Goal: Task Accomplishment & Management: Complete application form

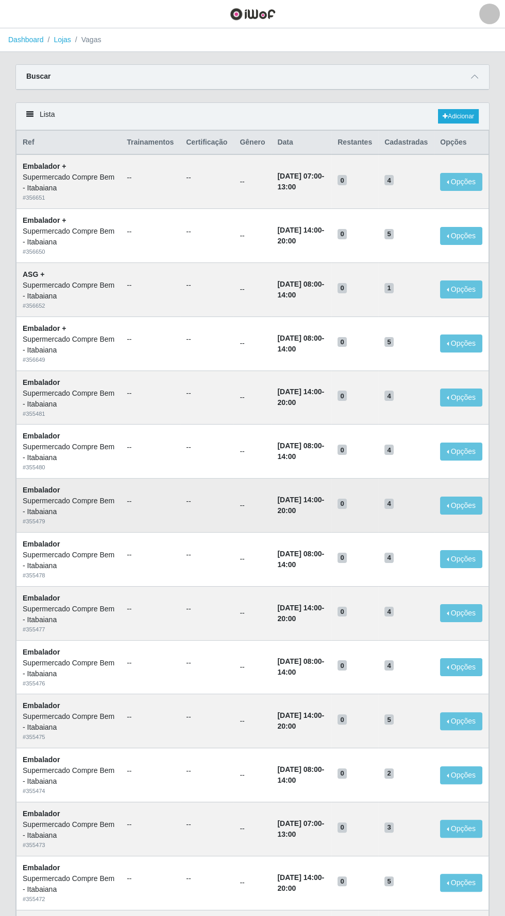
click at [361, 487] on td "0" at bounding box center [354, 506] width 47 height 54
click at [28, 40] on link "Dashboard" at bounding box center [26, 40] width 36 height 8
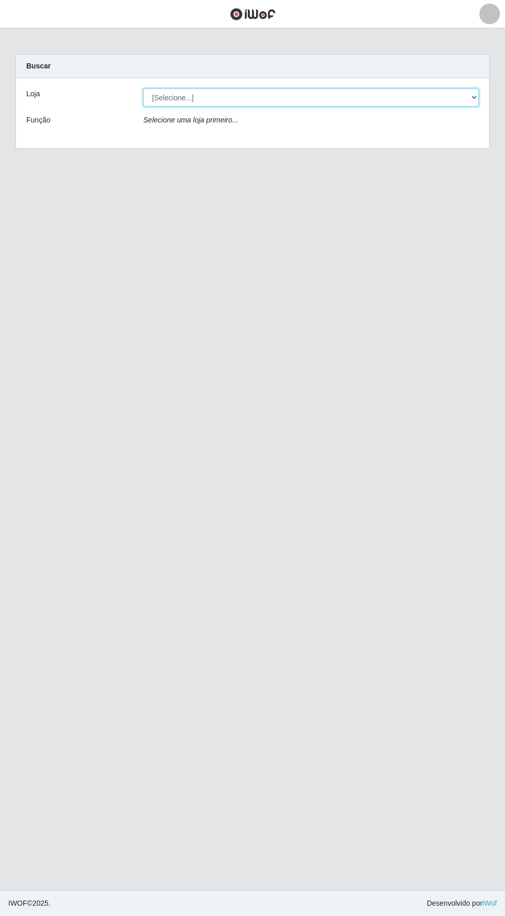
click at [189, 97] on select "[Selecione...] Supermercado Compre Bem - Itabaiana" at bounding box center [310, 98] width 335 height 18
select select "264"
click at [143, 89] on select "[Selecione...] Supermercado Compre Bem - Itabaiana" at bounding box center [310, 98] width 335 height 18
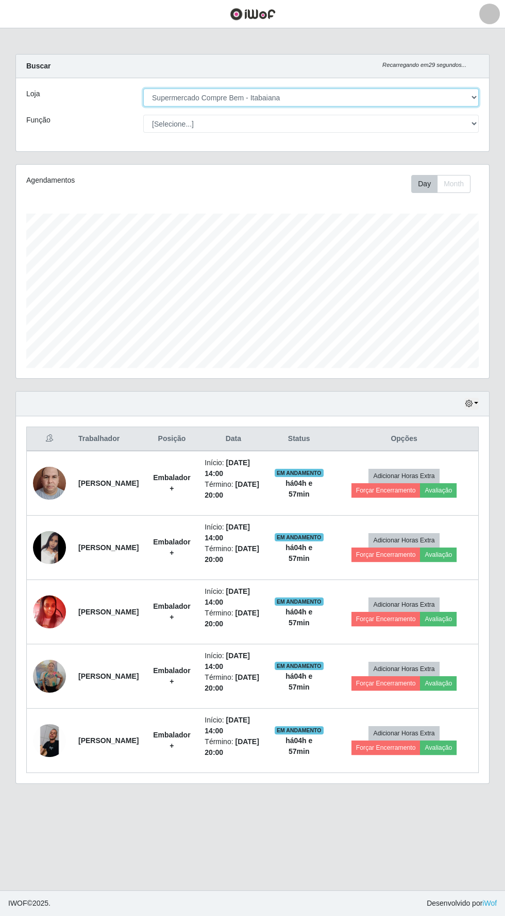
scroll to position [213, 473]
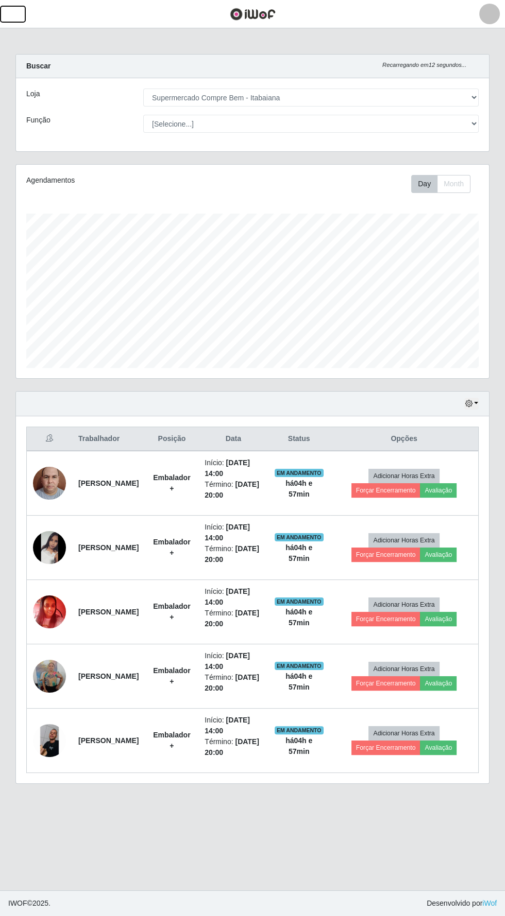
click at [20, 15] on button "button" at bounding box center [13, 14] width 26 height 17
click at [298, 389] on div "Agendamentos Day Month" at bounding box center [252, 277] width 489 height 227
click at [23, 35] on main "Carregando... Buscar Recarregando em 16 segundos... Loja [Selecione...] Superme…" at bounding box center [252, 459] width 505 height 862
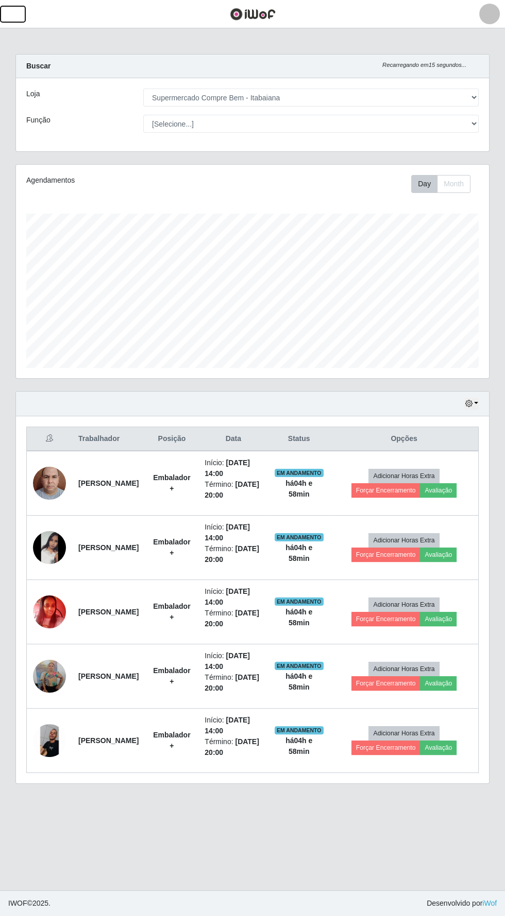
click at [21, 11] on button "button" at bounding box center [13, 14] width 26 height 17
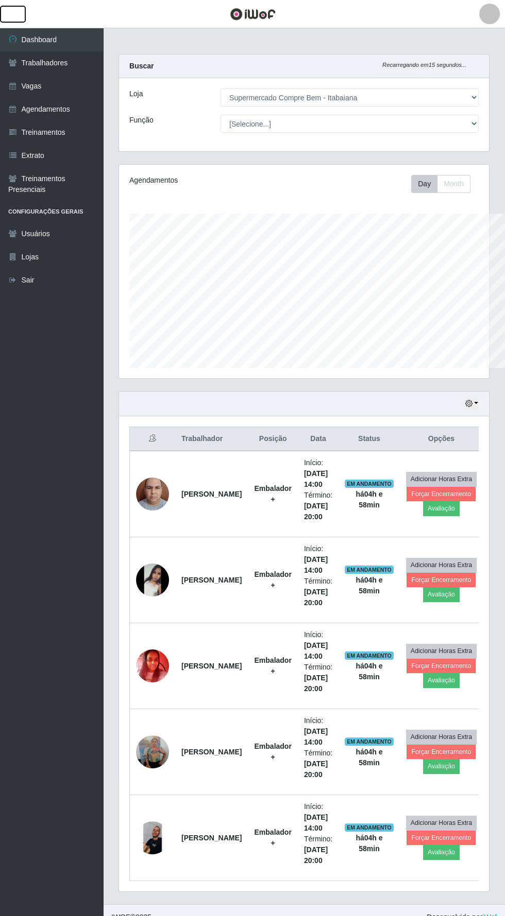
scroll to position [514633, 514476]
click at [23, 84] on link "Vagas" at bounding box center [51, 86] width 103 height 23
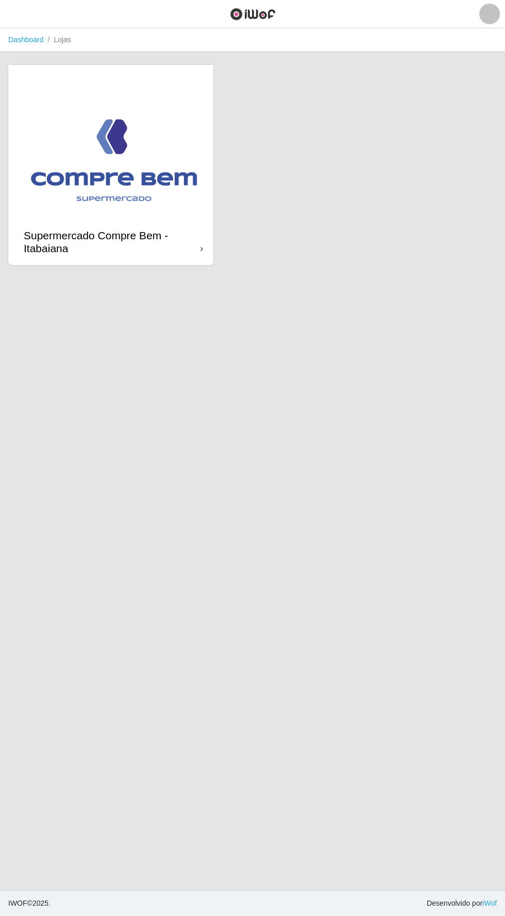
click at [66, 143] on img at bounding box center [110, 142] width 205 height 154
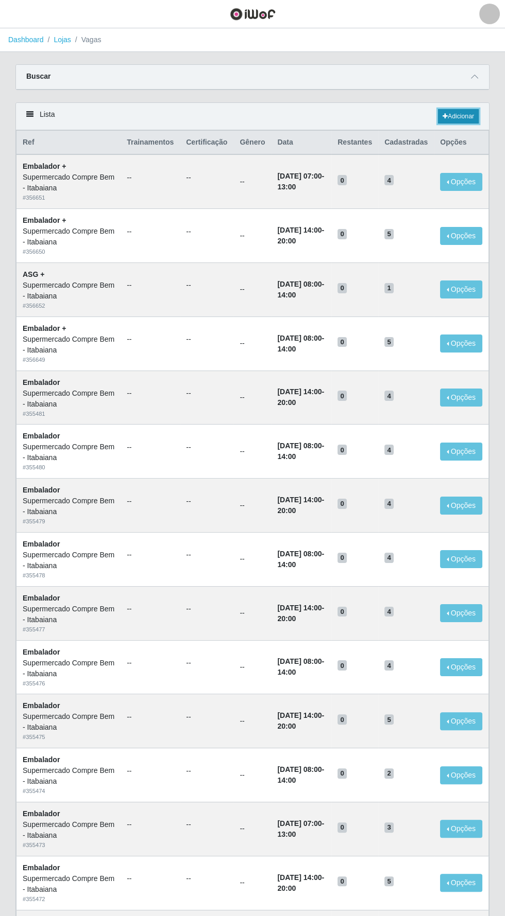
click at [453, 111] on link "Adicionar" at bounding box center [458, 116] width 41 height 14
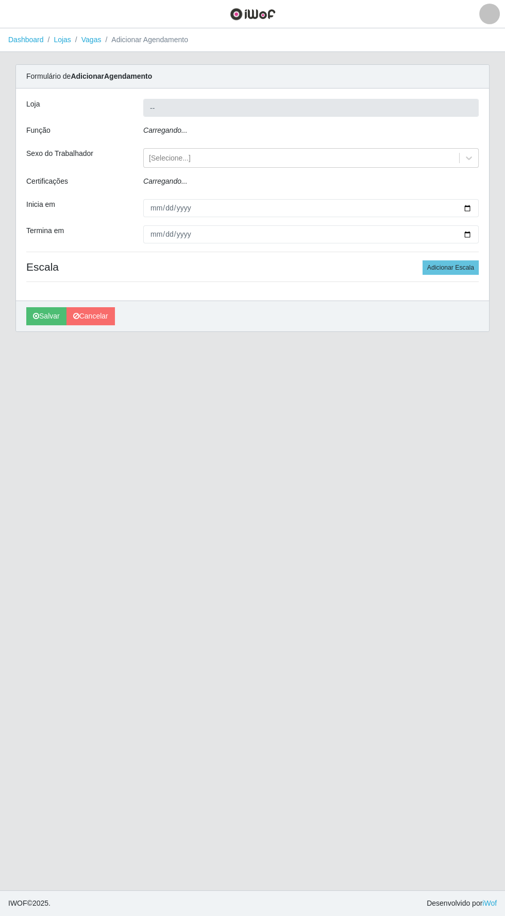
type input "Supermercado Compre Bem - Itabaiana"
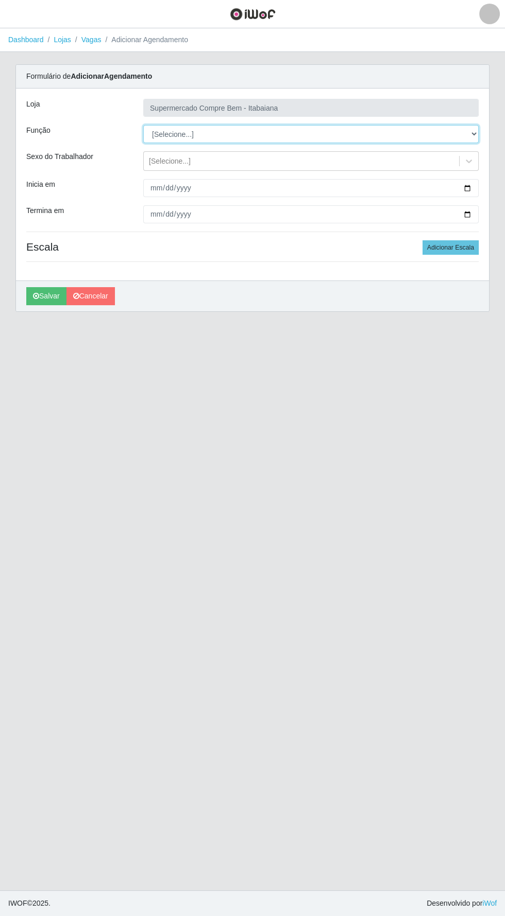
click at [415, 133] on select "[Selecione...] ASG ASG + ASG ++ Auxiliar de Estacionamento Auxiliar de Estacion…" at bounding box center [310, 134] width 335 height 18
select select "1"
click at [143, 125] on select "[Selecione...] ASG ASG + ASG ++ Auxiliar de Estacionamento Auxiliar de Estacion…" at bounding box center [310, 134] width 335 height 18
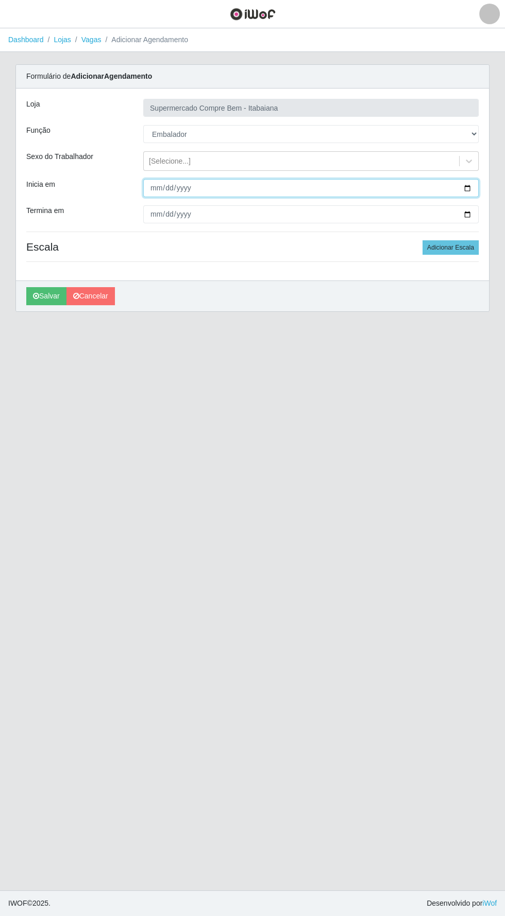
click at [216, 190] on input "Inicia em" at bounding box center [310, 188] width 335 height 18
type input "[DATE]"
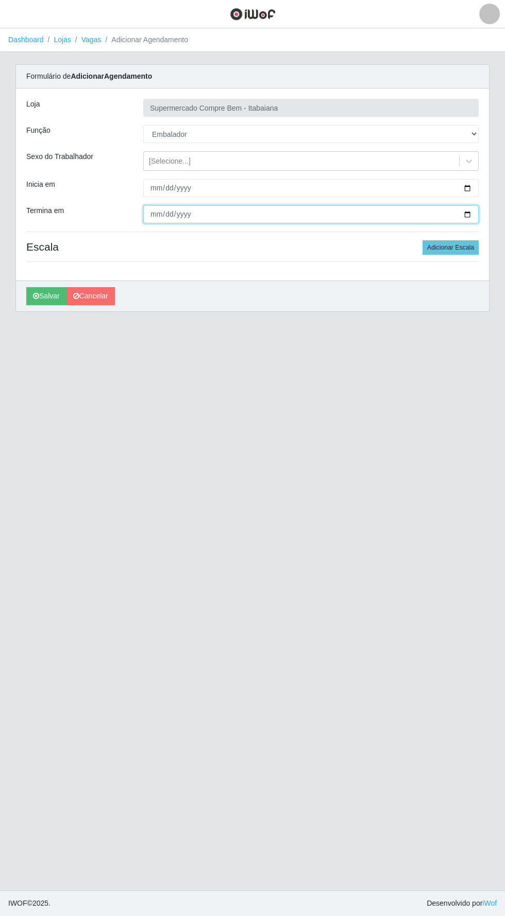
click at [228, 217] on input "Termina em" at bounding box center [310, 214] width 335 height 18
type input "[DATE]"
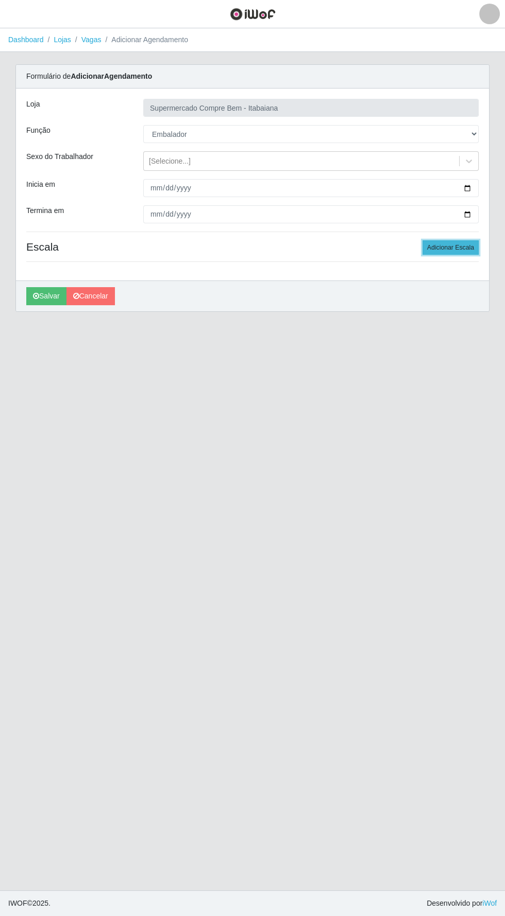
click at [454, 252] on button "Adicionar Escala" at bounding box center [450, 247] width 56 height 14
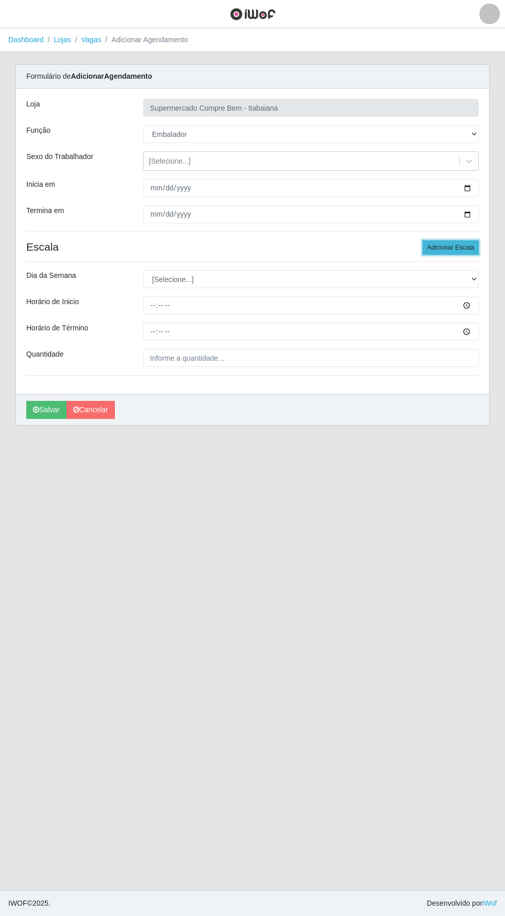
click at [450, 247] on button "Adicionar Escala" at bounding box center [450, 247] width 56 height 14
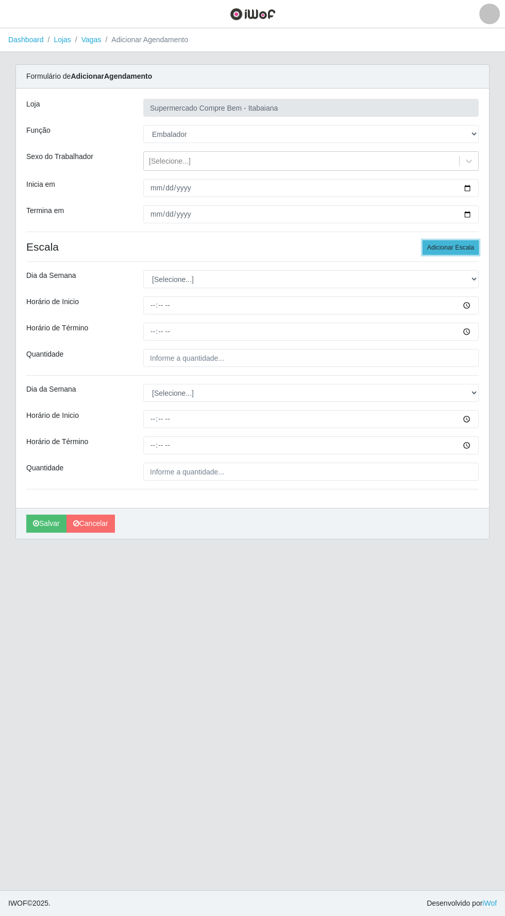
click at [447, 249] on button "Adicionar Escala" at bounding box center [450, 247] width 56 height 14
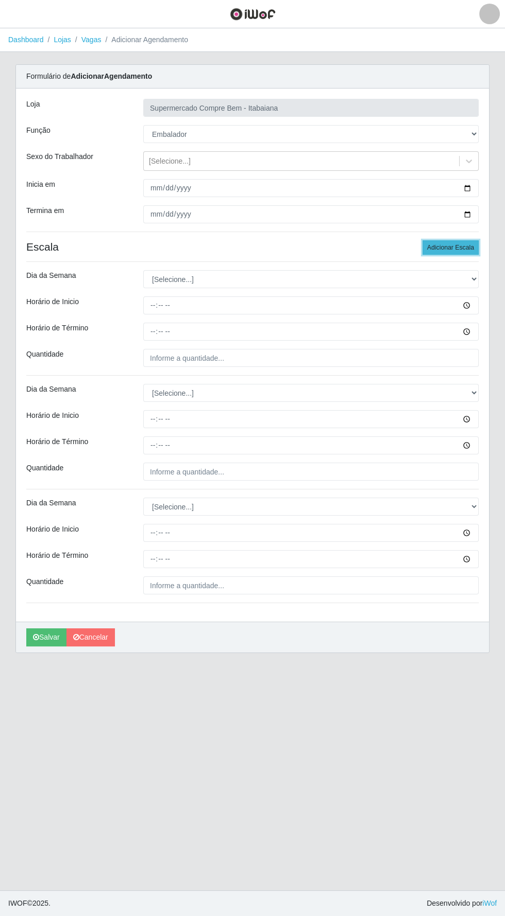
click at [449, 244] on button "Adicionar Escala" at bounding box center [450, 247] width 56 height 14
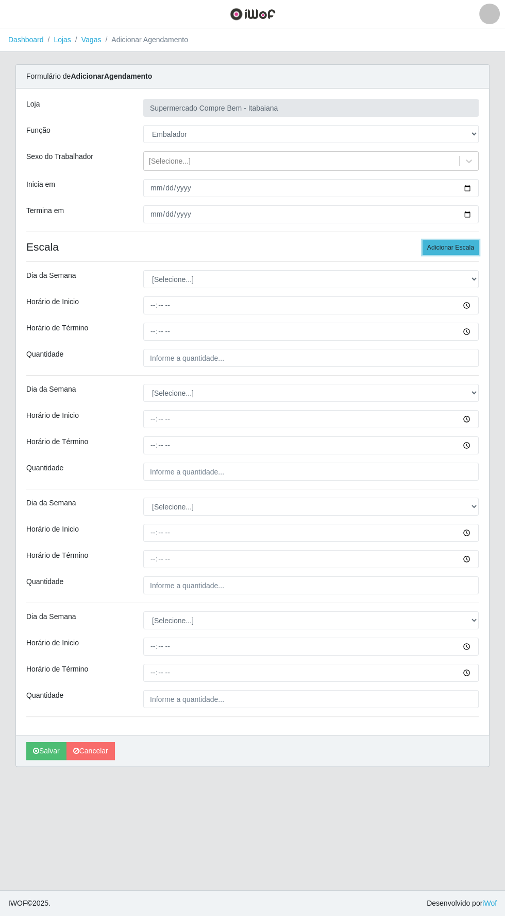
click at [449, 246] on button "Adicionar Escala" at bounding box center [450, 247] width 56 height 14
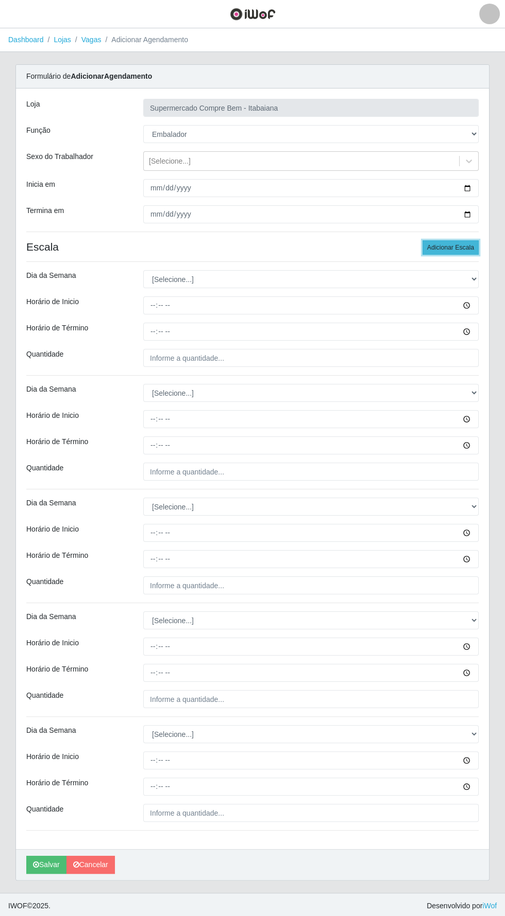
click at [446, 248] on button "Adicionar Escala" at bounding box center [450, 247] width 56 height 14
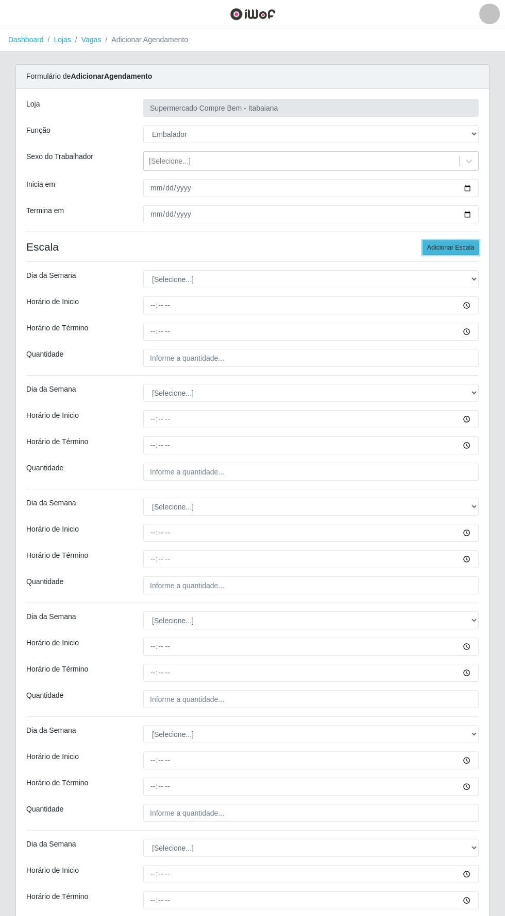
click at [448, 247] on button "Adicionar Escala" at bounding box center [450, 247] width 56 height 14
click at [452, 246] on button "Adicionar Escala" at bounding box center [450, 247] width 56 height 14
click at [448, 248] on button "Adicionar Escala" at bounding box center [450, 247] width 56 height 14
click at [444, 247] on button "Adicionar Escala" at bounding box center [450, 247] width 56 height 14
click at [450, 247] on button "Adicionar Escala" at bounding box center [450, 247] width 56 height 14
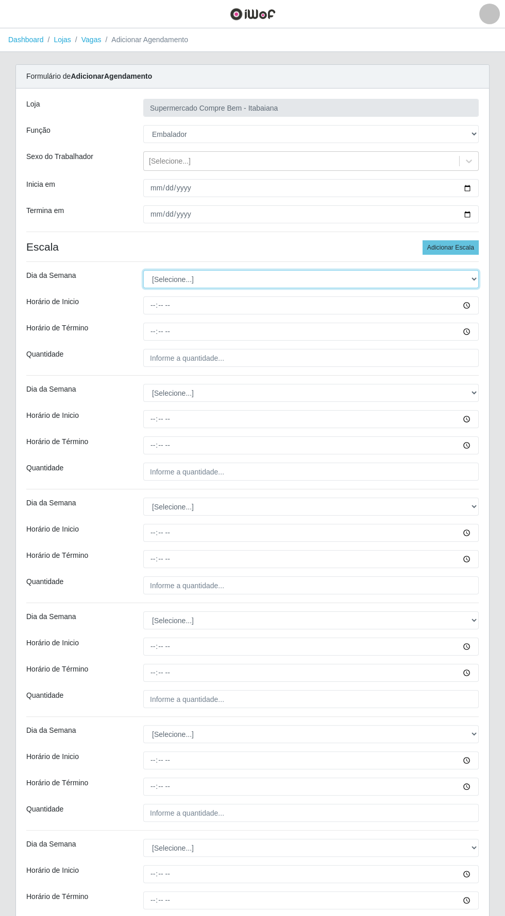
click at [198, 279] on select "[Selecione...] Segunda Terça Quarta Quinta Sexta Sábado Domingo" at bounding box center [310, 279] width 335 height 18
select select "1"
click at [143, 270] on select "[Selecione...] Segunda Terça Quarta Quinta Sexta Sábado Domingo" at bounding box center [310, 279] width 335 height 18
click at [175, 306] on input "Horário de Inicio" at bounding box center [310, 306] width 335 height 18
type input "08:00"
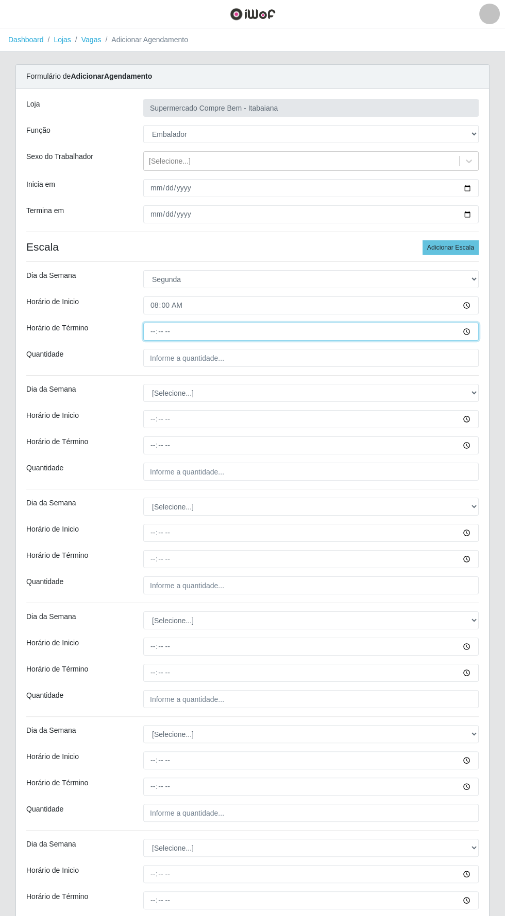
click at [179, 331] on input "Horário de Término" at bounding box center [310, 332] width 335 height 18
type input "14:00"
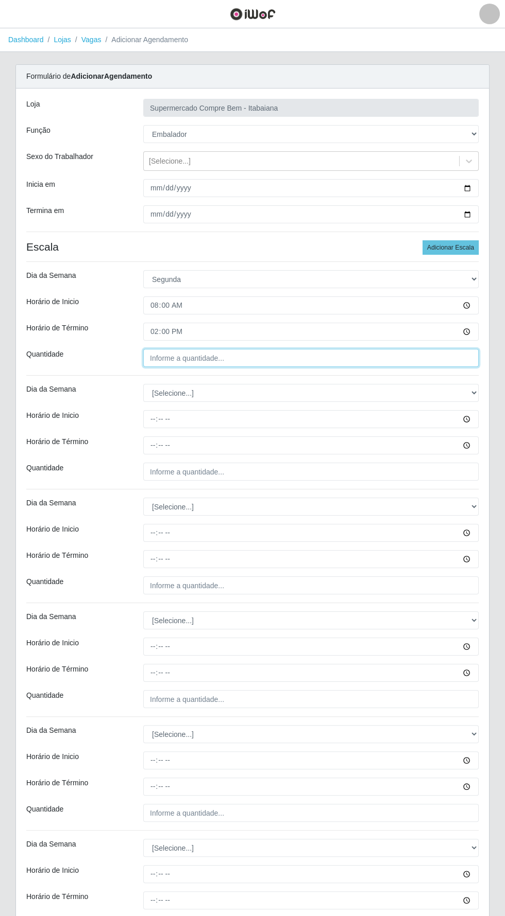
click at [182, 354] on input "Quantidade" at bounding box center [310, 358] width 335 height 18
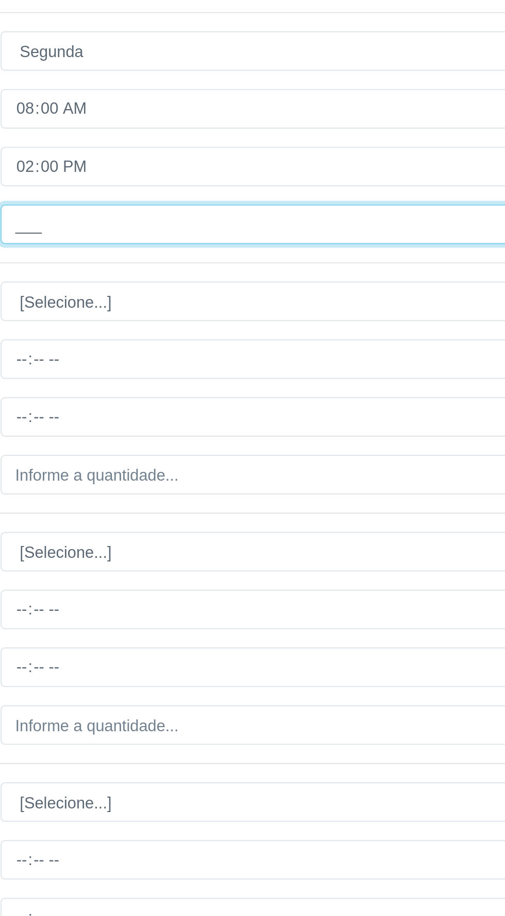
type input "4__"
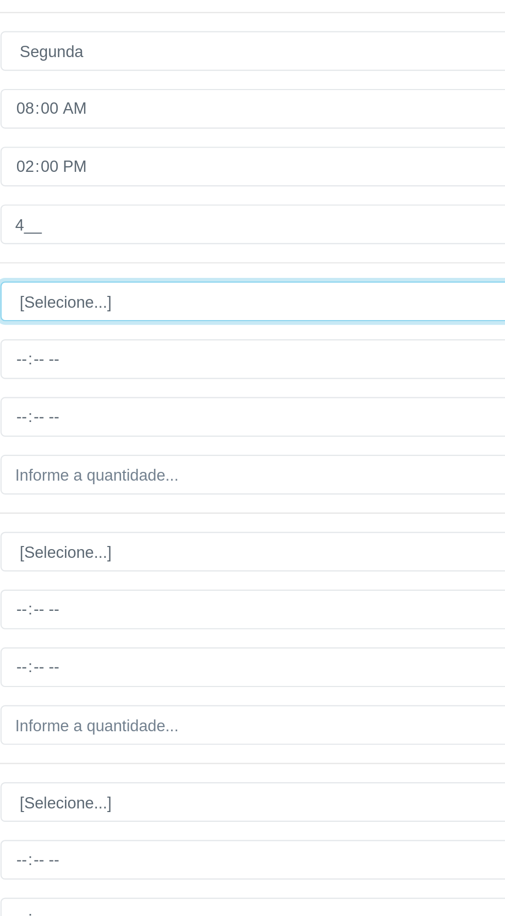
click at [231, 395] on select "[Selecione...] Segunda Terça Quarta Quinta Sexta Sábado Domingo" at bounding box center [310, 393] width 335 height 18
select select "1"
click at [143, 384] on select "[Selecione...] Segunda Terça Quarta Quinta Sexta Sábado Domingo" at bounding box center [310, 393] width 335 height 18
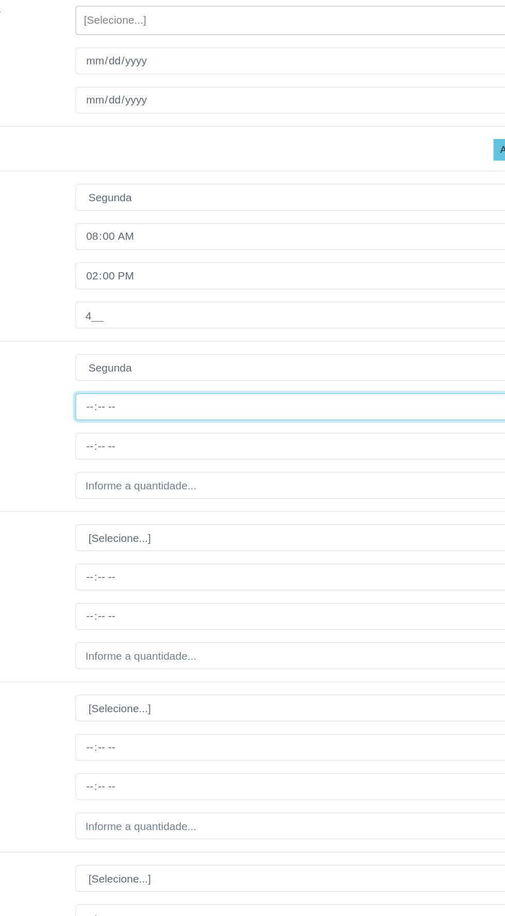
click at [231, 420] on input "Horário de Inicio" at bounding box center [310, 419] width 335 height 18
type input "14:00"
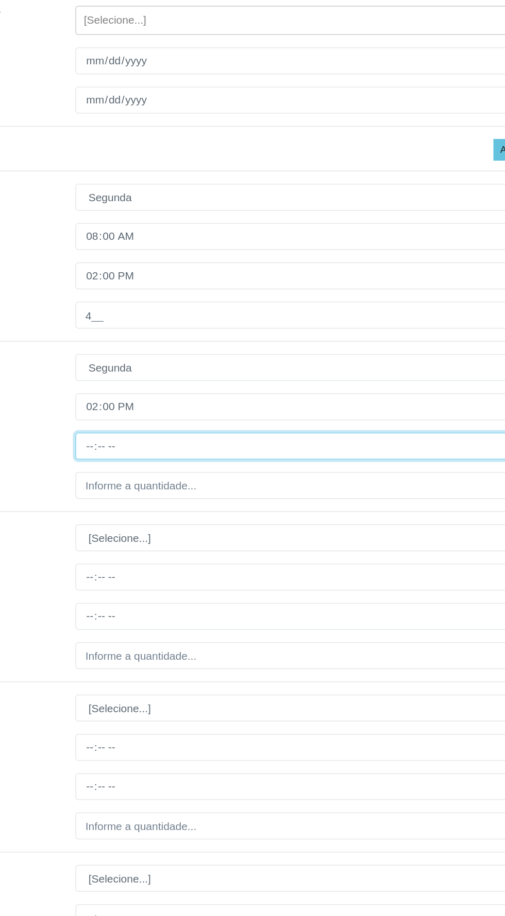
click at [189, 442] on input "Horário de Término" at bounding box center [310, 446] width 335 height 18
type input "20:00"
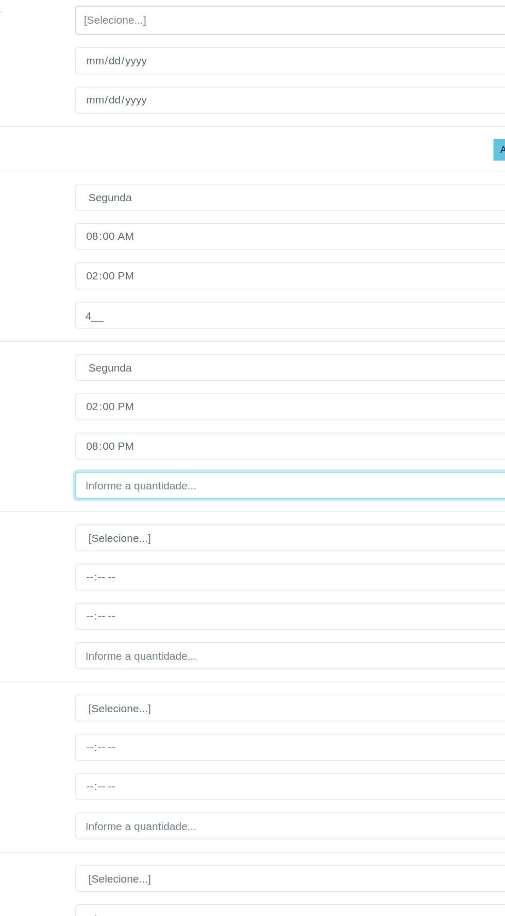
click at [187, 469] on input "Quantidade" at bounding box center [310, 472] width 335 height 18
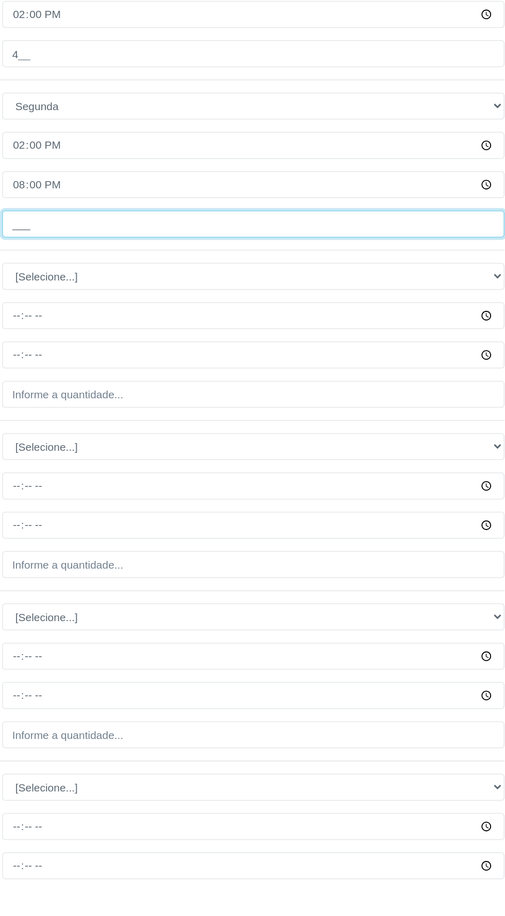
type input "4__"
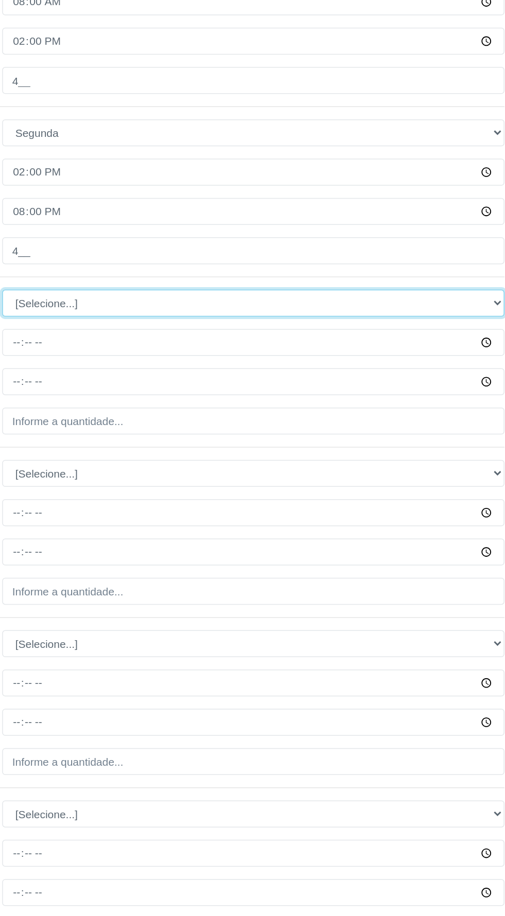
click at [303, 503] on select "[Selecione...] Segunda Terça Quarta Quinta Sexta Sábado Domingo" at bounding box center [310, 507] width 335 height 18
select select "2"
click at [143, 498] on select "[Selecione...] Segunda Terça Quarta Quinta Sexta Sábado Domingo" at bounding box center [310, 507] width 335 height 18
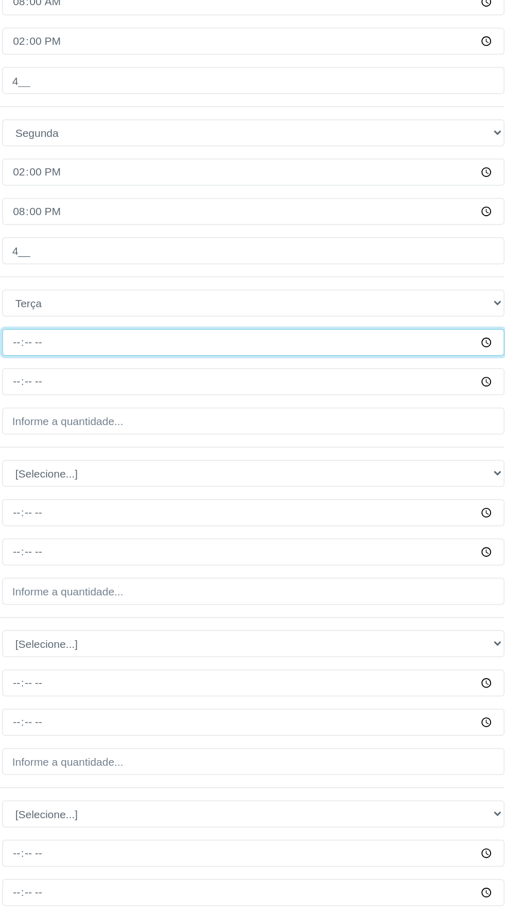
click at [259, 533] on input "Horário de Inicio" at bounding box center [310, 533] width 335 height 18
type input "07:00"
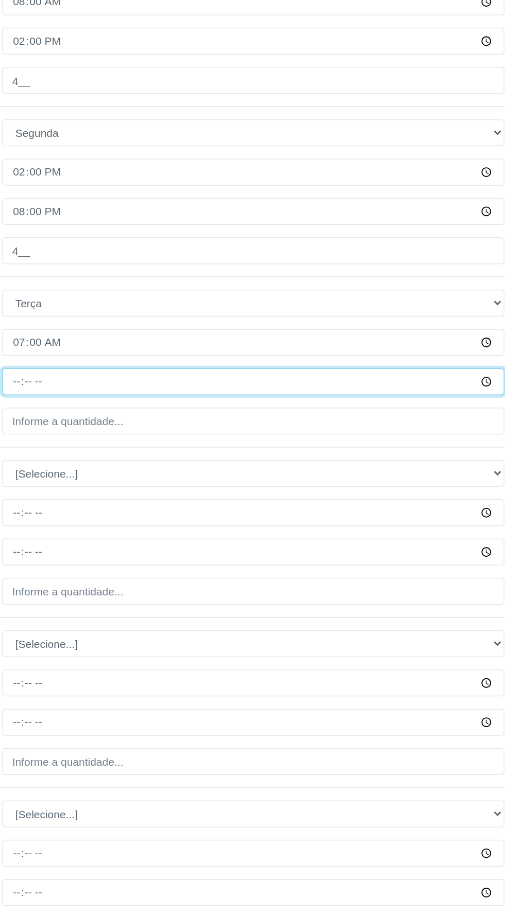
click at [252, 560] on input "Horário de Término" at bounding box center [310, 559] width 335 height 18
type input "13:00"
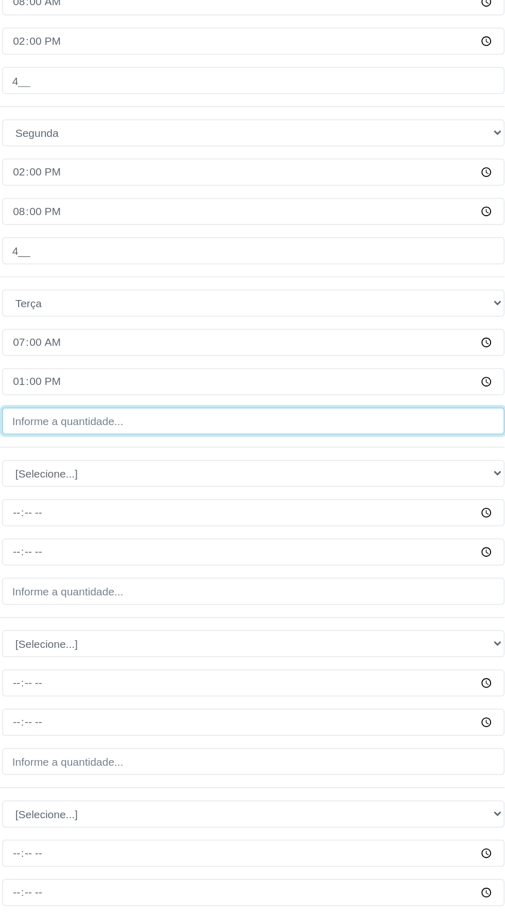
click at [230, 580] on input "Quantidade" at bounding box center [310, 586] width 335 height 18
type input "3__"
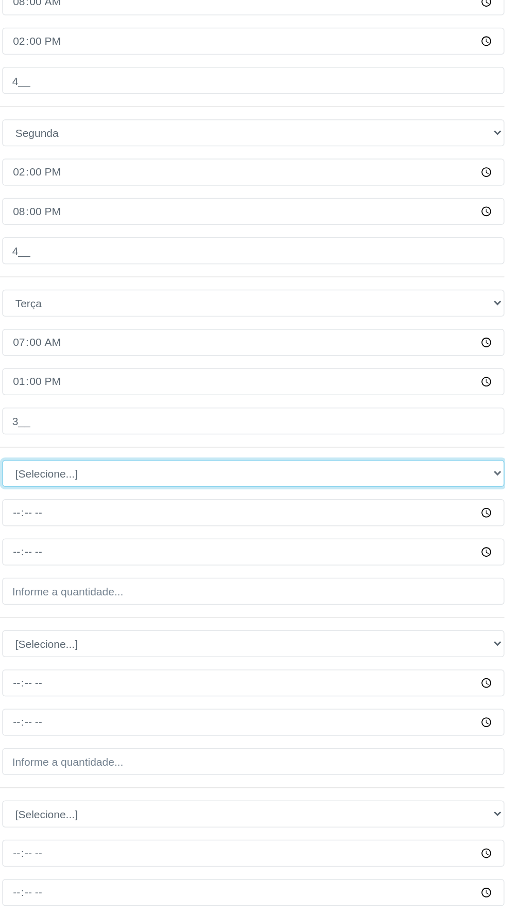
click at [237, 621] on select "[Selecione...] Segunda Terça Quarta Quinta Sexta Sábado Domingo" at bounding box center [310, 621] width 335 height 18
select select "2"
click at [143, 612] on select "[Selecione...] Segunda Terça Quarta Quinta Sexta Sábado Domingo" at bounding box center [310, 621] width 335 height 18
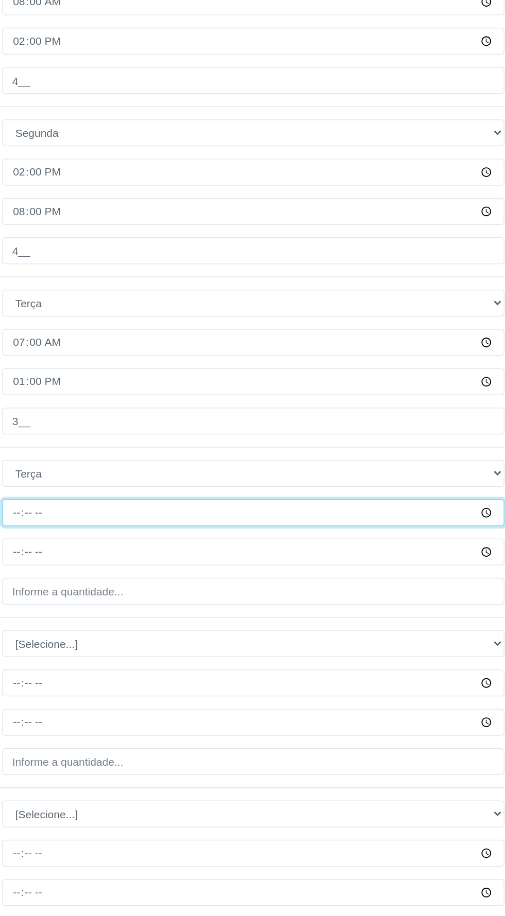
click at [204, 649] on input "Horário de Inicio" at bounding box center [310, 647] width 335 height 18
type input "08:00"
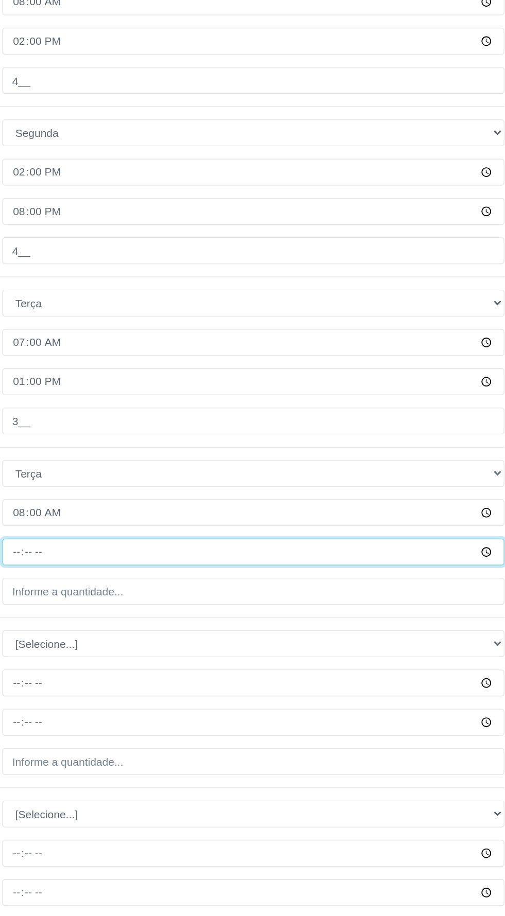
click at [192, 671] on input "Horário de Término" at bounding box center [310, 673] width 335 height 18
type input "14:00"
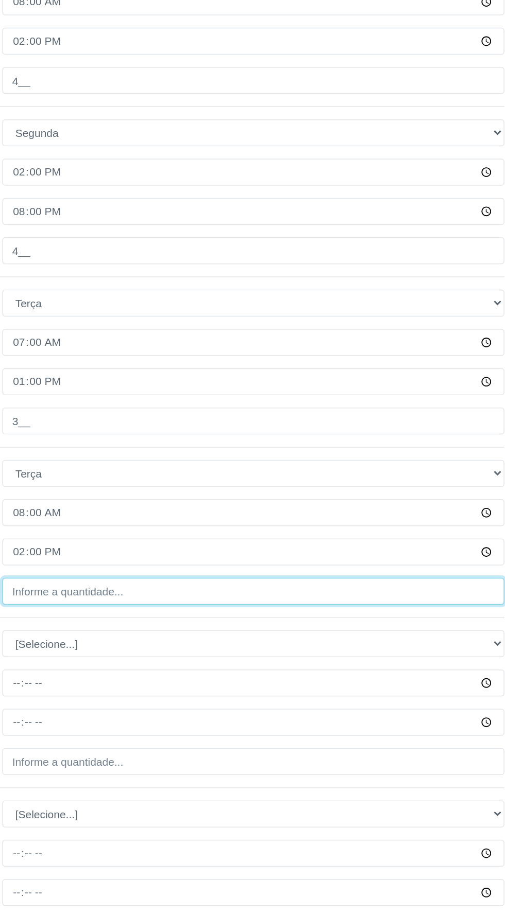
click at [226, 696] on input "Quantidade" at bounding box center [310, 699] width 335 height 18
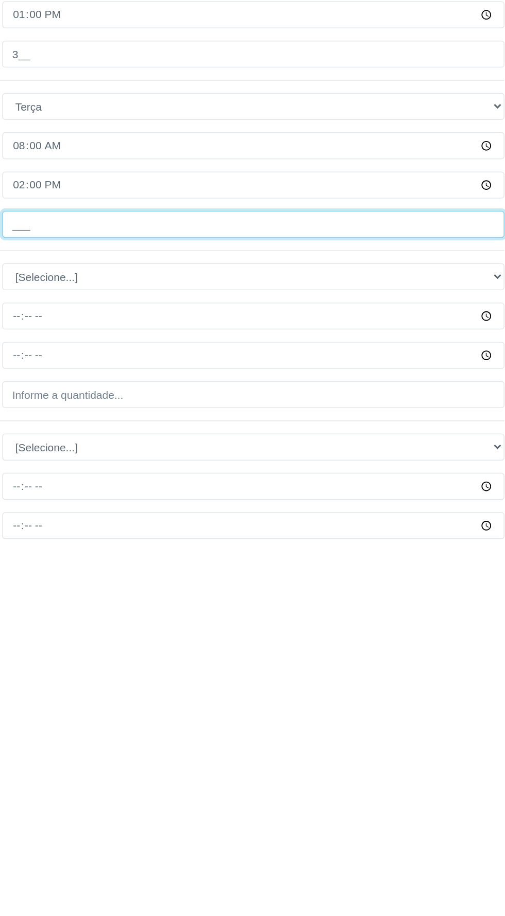
type input "2__"
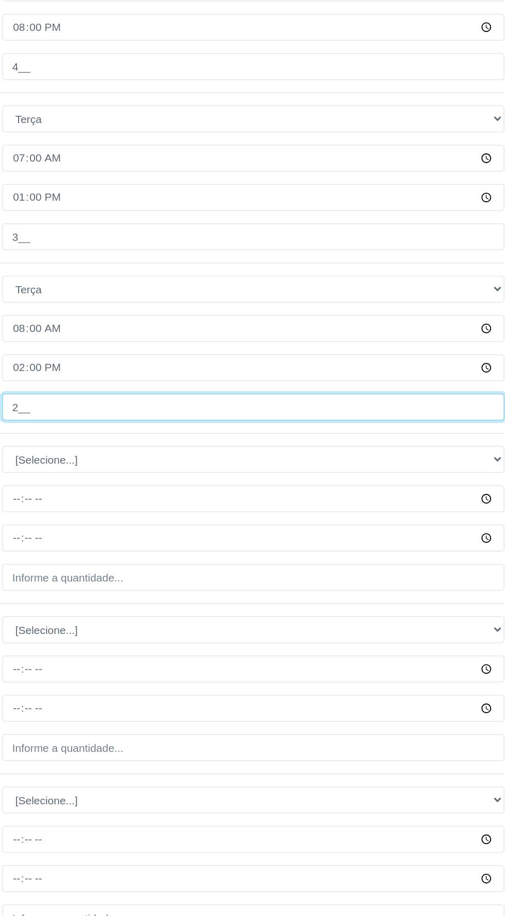
scroll to position [124, 0]
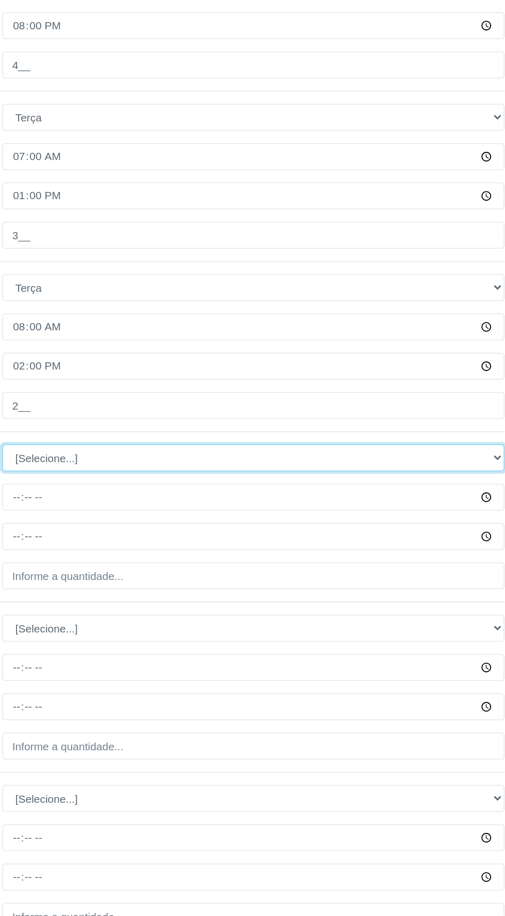
click at [254, 611] on select "[Selecione...] Segunda Terça Quarta Quinta Sexta Sábado Domingo" at bounding box center [310, 610] width 335 height 18
select select "2"
click at [143, 601] on select "[Selecione...] Segunda Terça Quarta Quinta Sexta Sábado Domingo" at bounding box center [310, 610] width 335 height 18
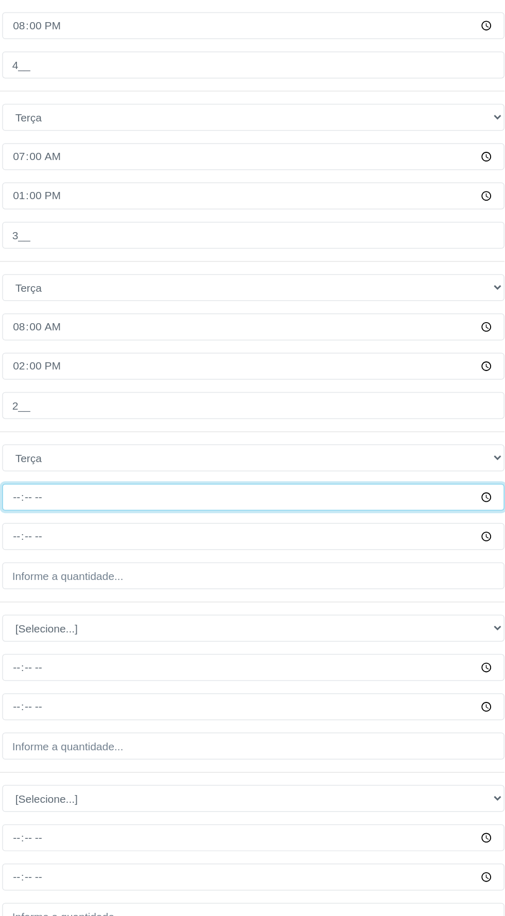
click at [217, 638] on input "Horário de Inicio" at bounding box center [310, 637] width 335 height 18
type input "14:00"
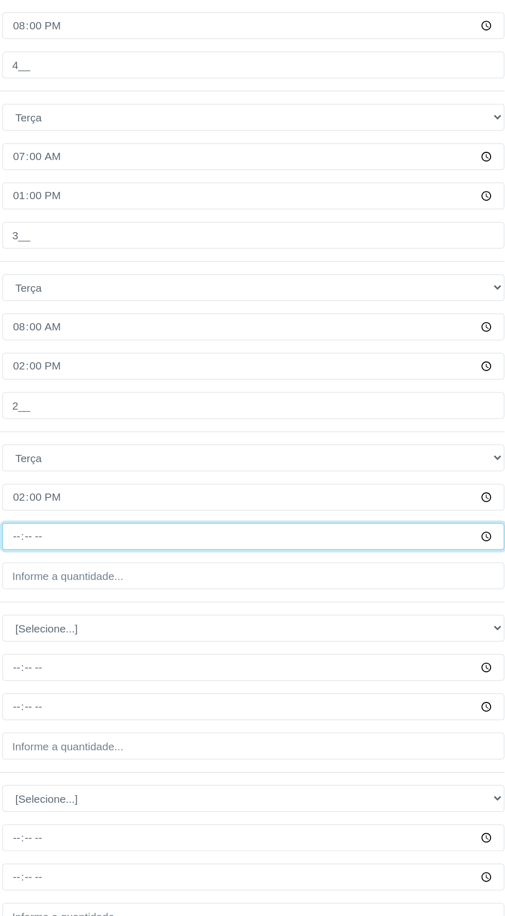
click at [214, 664] on input "Horário de Término" at bounding box center [310, 663] width 335 height 18
type input "20:00"
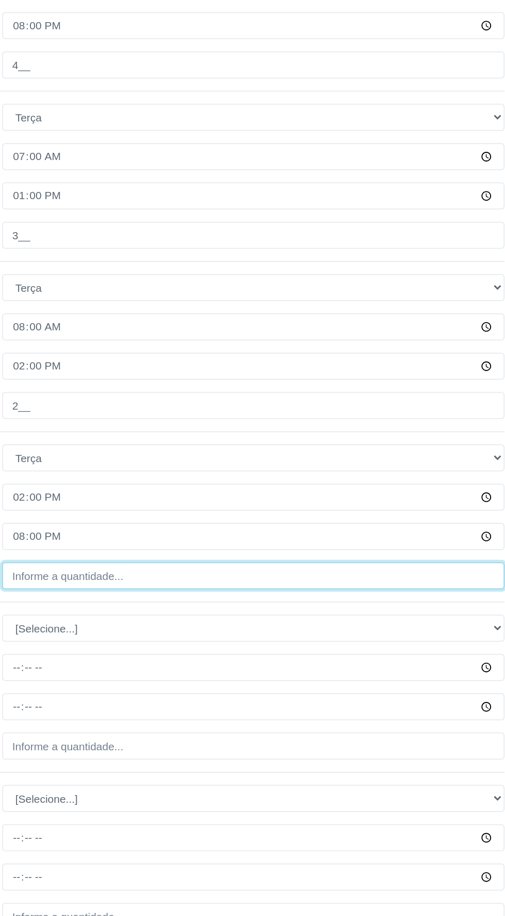
click at [229, 687] on input "Quantidade" at bounding box center [310, 689] width 335 height 18
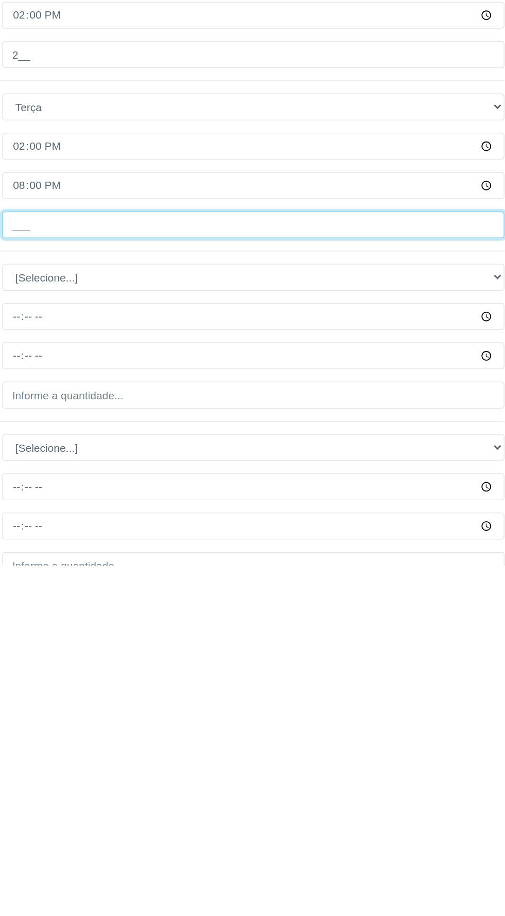
type input "4__"
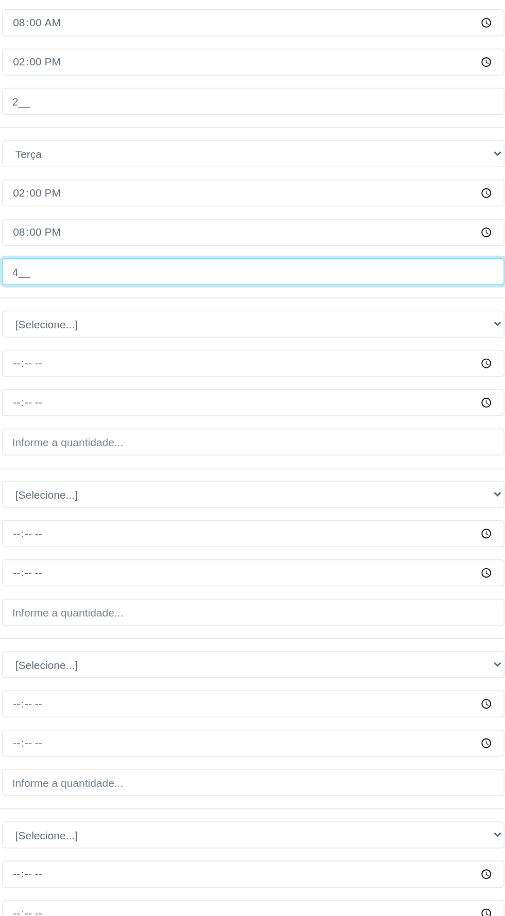
scroll to position [327, 0]
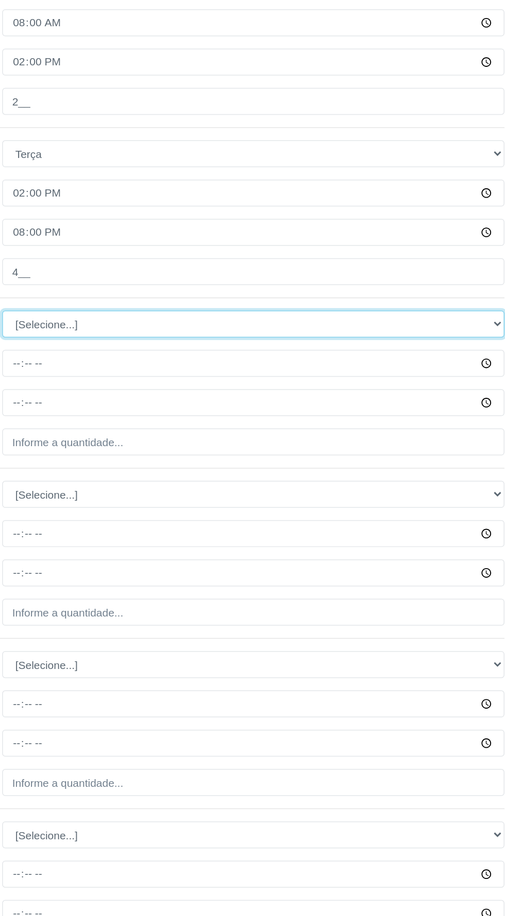
click at [280, 523] on select "[Selecione...] Segunda Terça Quarta Quinta Sexta Sábado Domingo" at bounding box center [310, 521] width 335 height 18
select select "3"
click at [143, 512] on select "[Selecione...] Segunda Terça Quarta Quinta Sexta Sábado Domingo" at bounding box center [310, 521] width 335 height 18
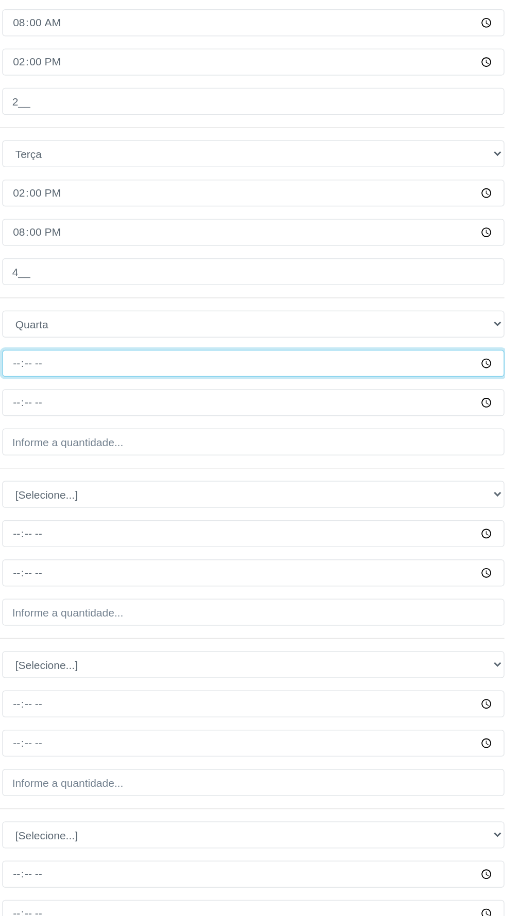
click at [251, 548] on input "Horário de Inicio" at bounding box center [310, 547] width 335 height 18
type input "08:00"
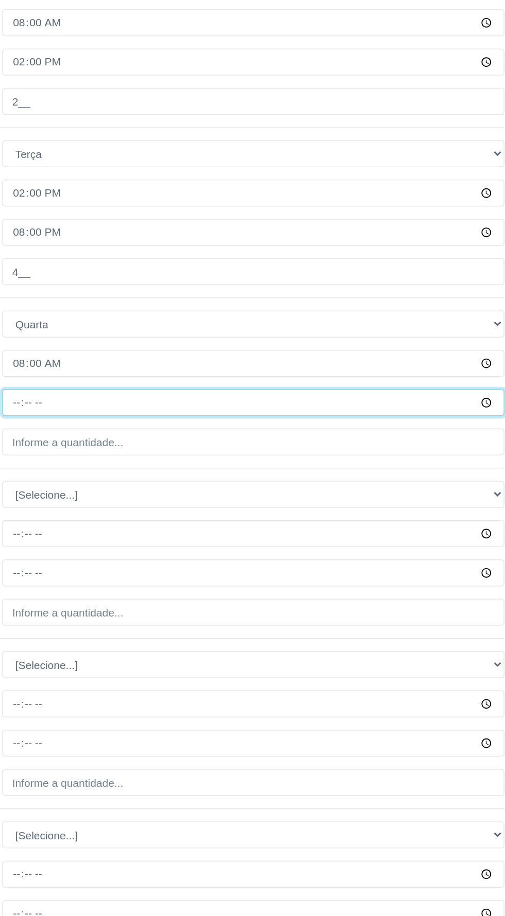
click at [258, 573] on input "Horário de Término" at bounding box center [310, 573] width 335 height 18
type input "14:00"
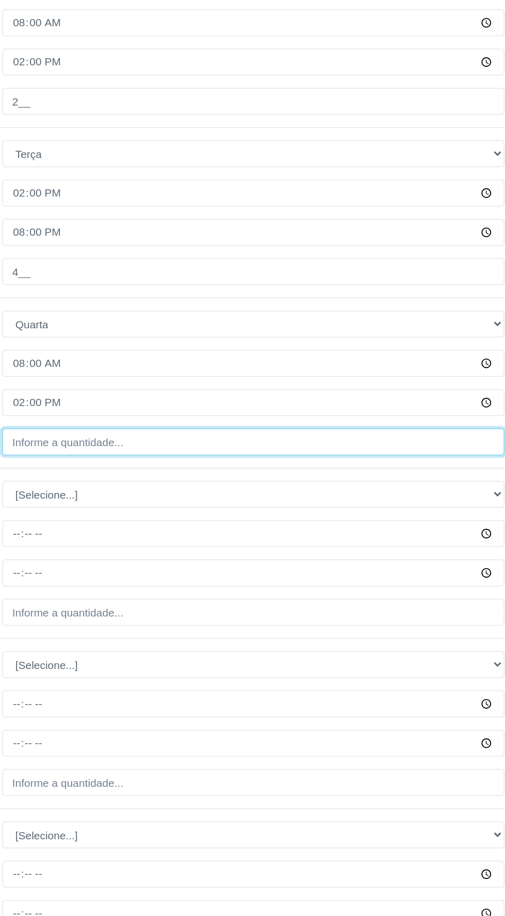
click at [235, 599] on input "Quantidade" at bounding box center [310, 600] width 335 height 18
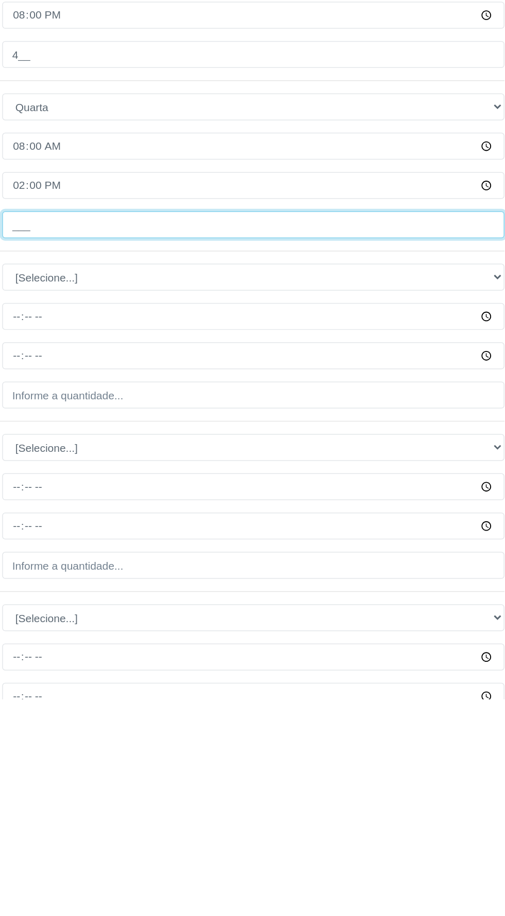
type input "4__"
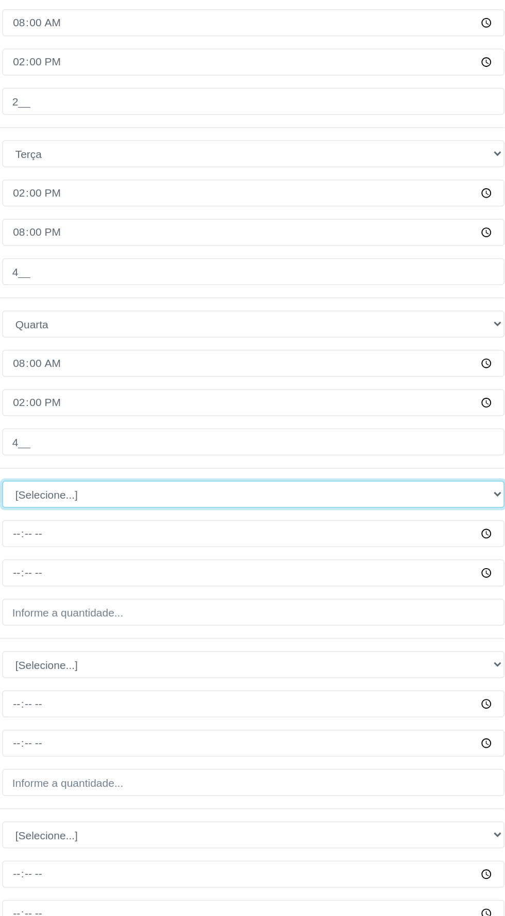
click at [217, 632] on select "[Selecione...] Segunda Terça Quarta Quinta Sexta Sábado Domingo" at bounding box center [310, 635] width 335 height 18
select select "3"
click at [143, 626] on select "[Selecione...] Segunda Terça Quarta Quinta Sexta Sábado Domingo" at bounding box center [310, 635] width 335 height 18
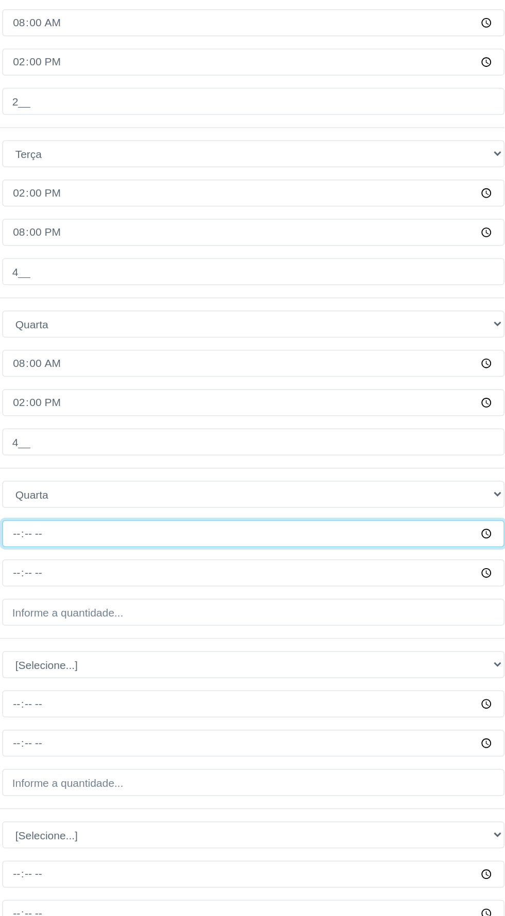
click at [218, 660] on input "Horário de Inicio" at bounding box center [310, 661] width 335 height 18
type input "14:00"
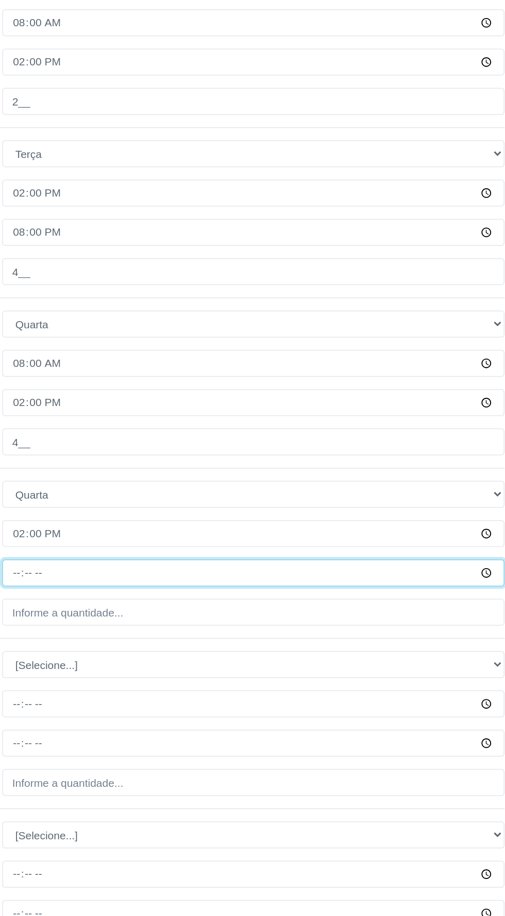
click at [212, 686] on input "Horário de Término" at bounding box center [310, 687] width 335 height 18
type input "20:00"
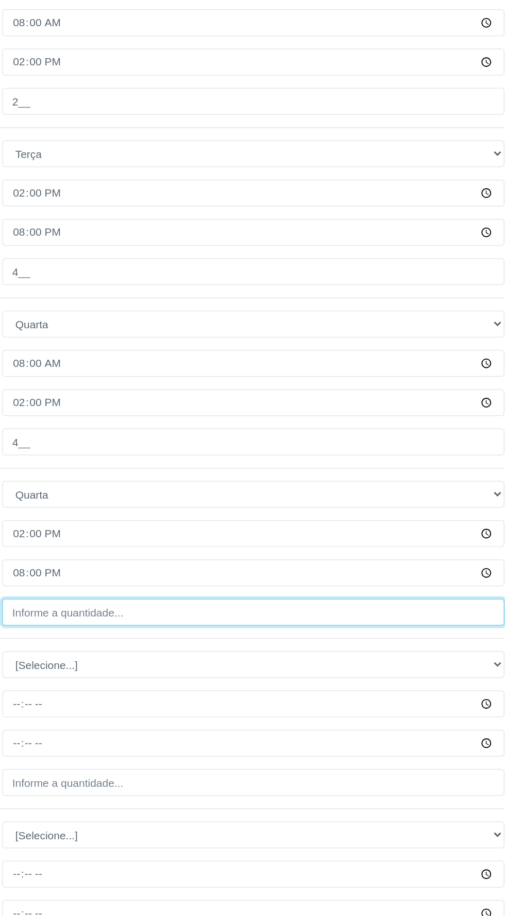
click at [230, 708] on input "Quantidade" at bounding box center [310, 713] width 335 height 18
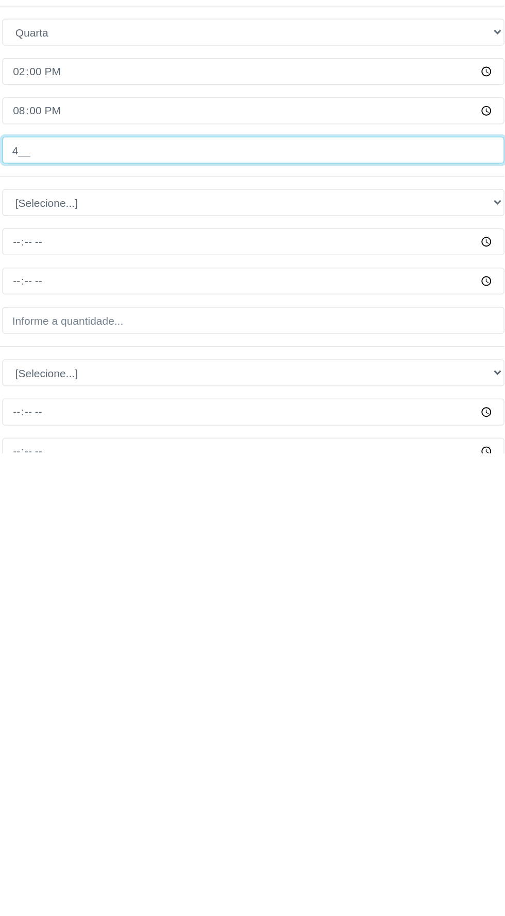
scroll to position [327, 0]
type input "4__"
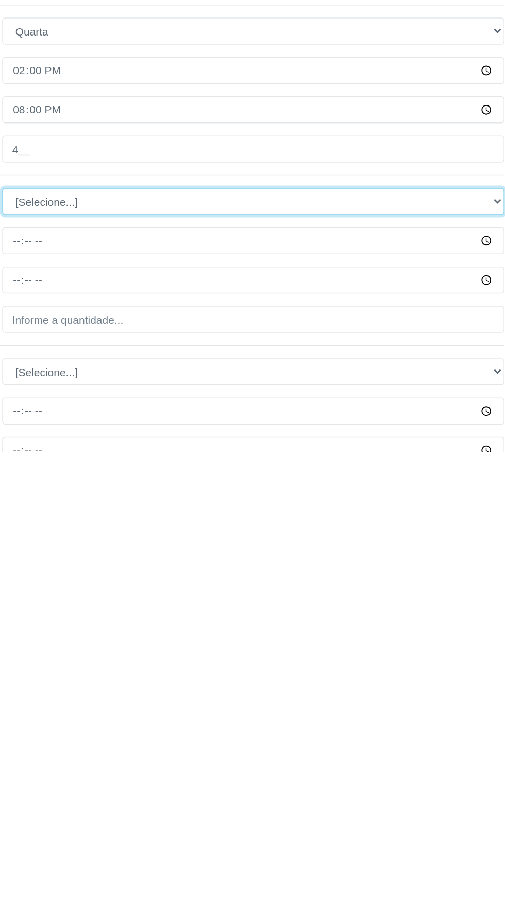
click at [162, 744] on select "[Selecione...] Segunda Terça Quarta Quinta Sexta Sábado Domingo" at bounding box center [310, 749] width 335 height 18
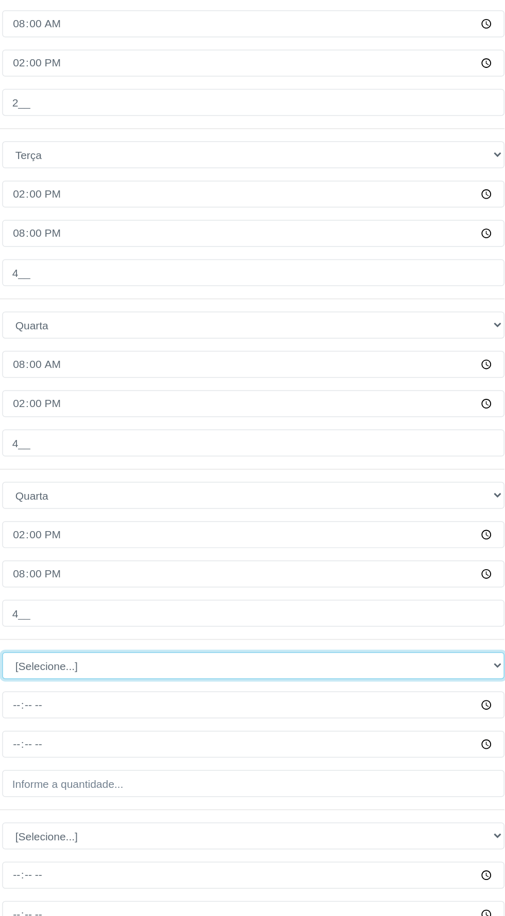
select select "4"
click at [143, 740] on select "[Selecione...] Segunda Terça Quarta Quinta Sexta Sábado Domingo" at bounding box center [310, 749] width 335 height 18
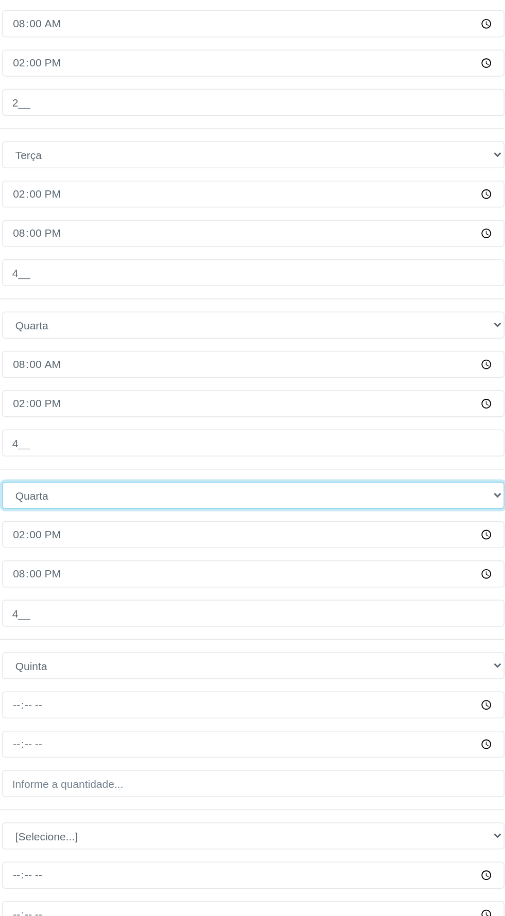
click at [203, 632] on select "[Selecione...] Segunda Terça Quarta Quinta Sexta Sábado Domingo" at bounding box center [310, 635] width 335 height 18
click at [143, 626] on select "[Selecione...] Segunda Terça Quarta Quinta Sexta Sábado Domingo" at bounding box center [310, 635] width 335 height 18
click at [221, 633] on select "[Selecione...] Segunda Terça Quarta Quinta Sexta Sábado Domingo" at bounding box center [310, 635] width 335 height 18
select select "3"
click at [143, 626] on select "[Selecione...] Segunda Terça Quarta Quinta Sexta Sábado Domingo" at bounding box center [310, 635] width 335 height 18
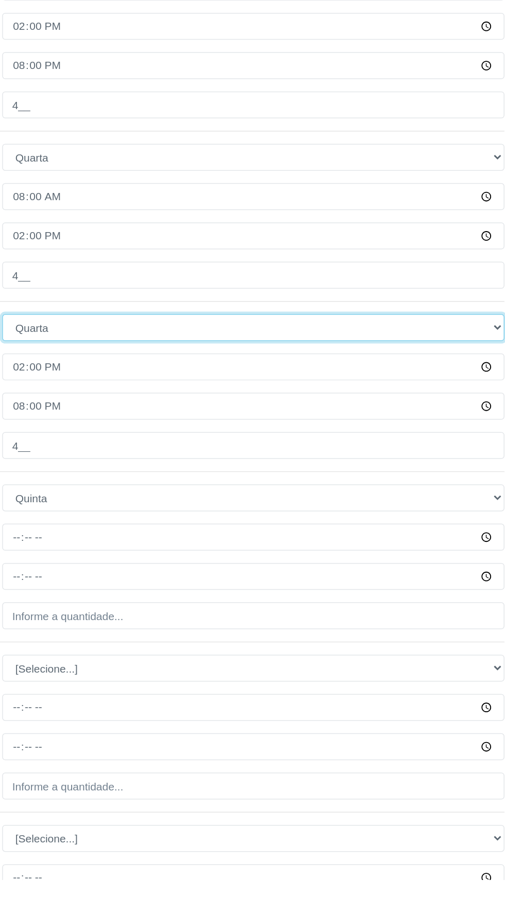
scroll to position [419, 0]
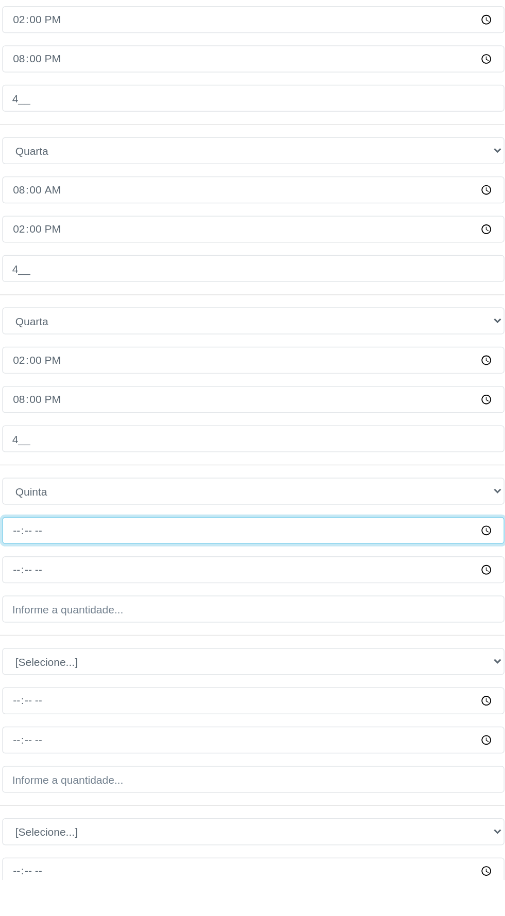
click at [212, 679] on input "Horário de Inicio" at bounding box center [310, 683] width 335 height 18
type input "08:00"
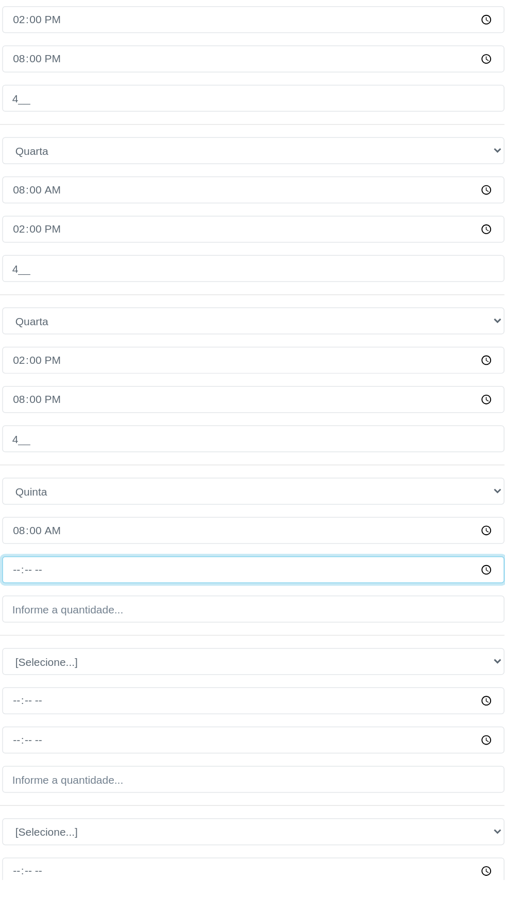
click at [233, 708] on input "Horário de Término" at bounding box center [310, 709] width 335 height 18
type input "14:00"
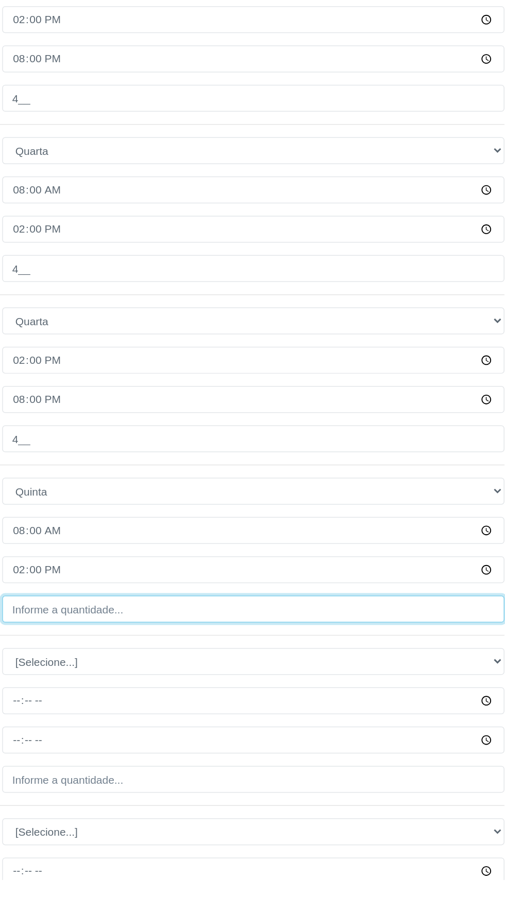
click at [237, 729] on input "Quantidade" at bounding box center [310, 735] width 335 height 18
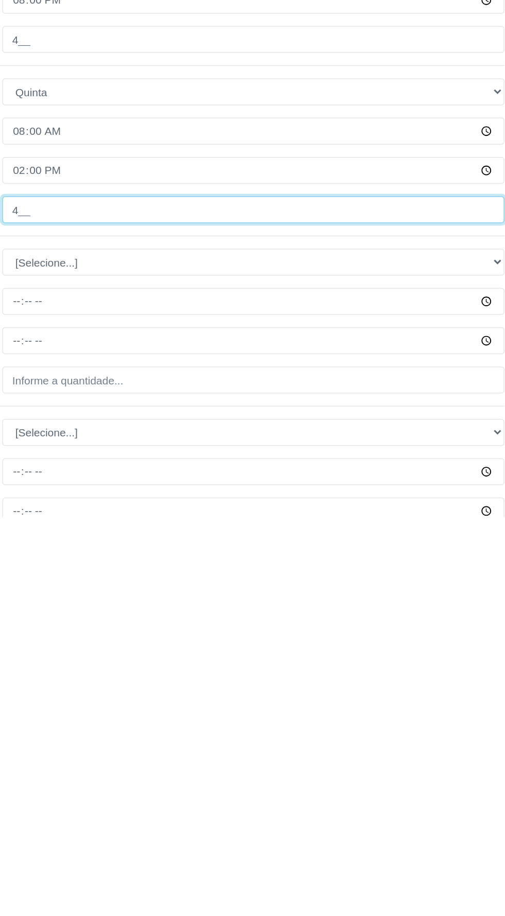
type input "4__"
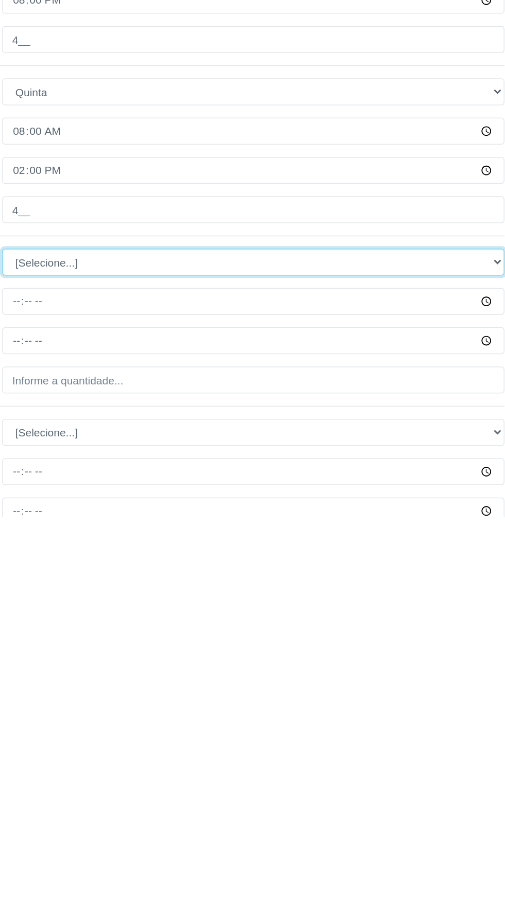
click at [306, 746] on select "[Selecione...] Segunda Terça Quarta Quinta Sexta Sábado Domingo" at bounding box center [310, 746] width 335 height 18
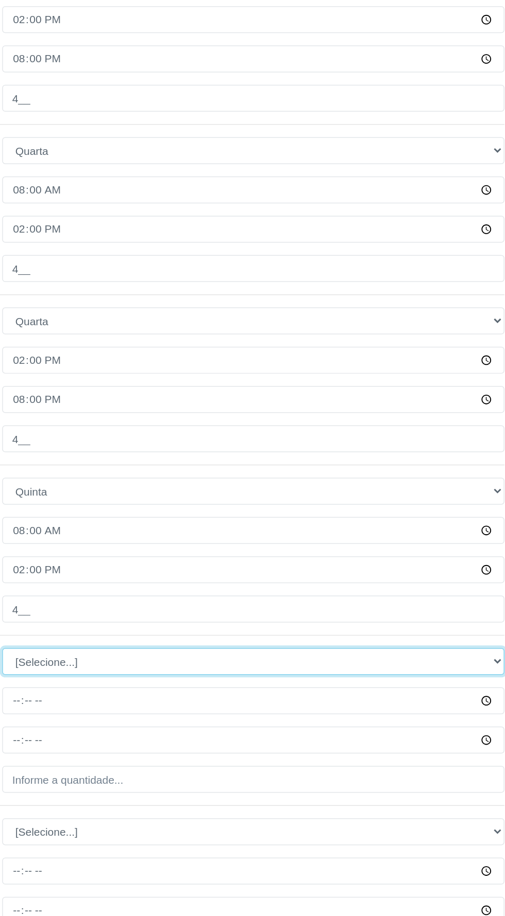
select select "4"
click at [143, 737] on select "[Selecione...] Segunda Terça Quarta Quinta Sexta Sábado Domingo" at bounding box center [310, 746] width 335 height 18
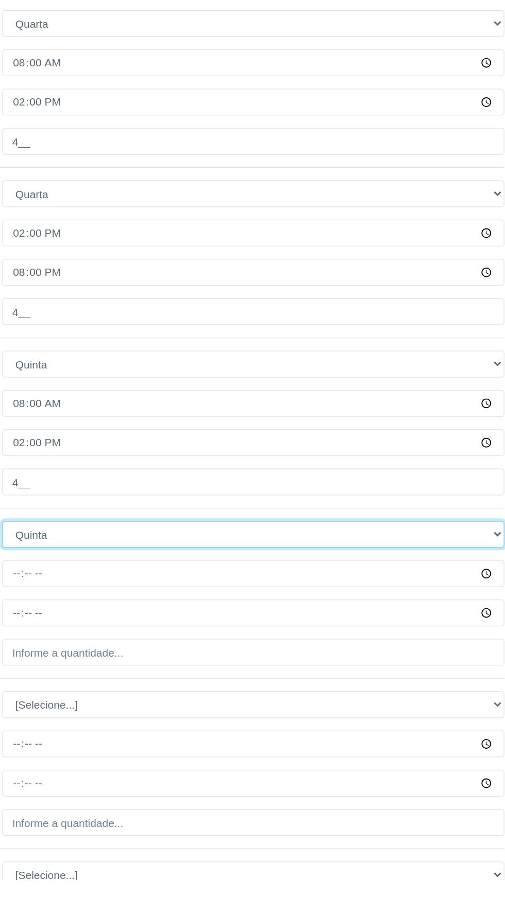
scroll to position [505, 0]
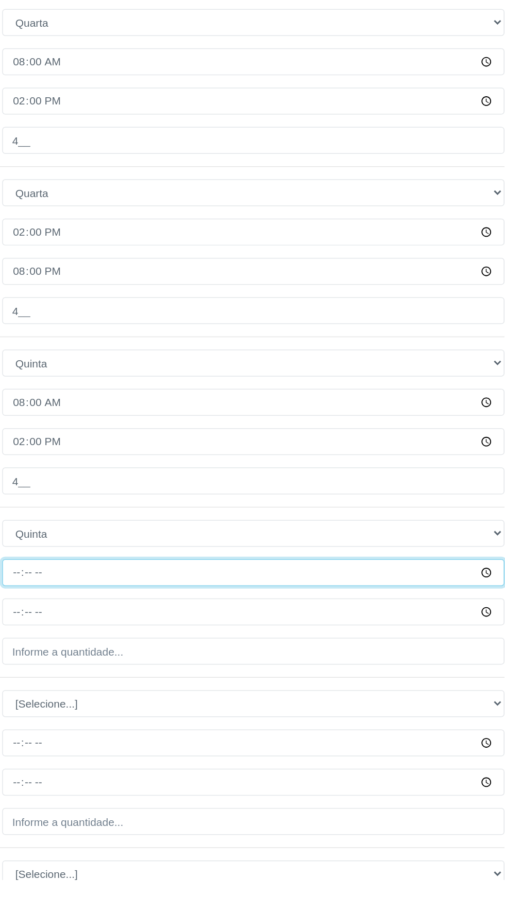
click at [269, 712] on input "Horário de Inicio" at bounding box center [310, 711] width 335 height 18
type input "14:00"
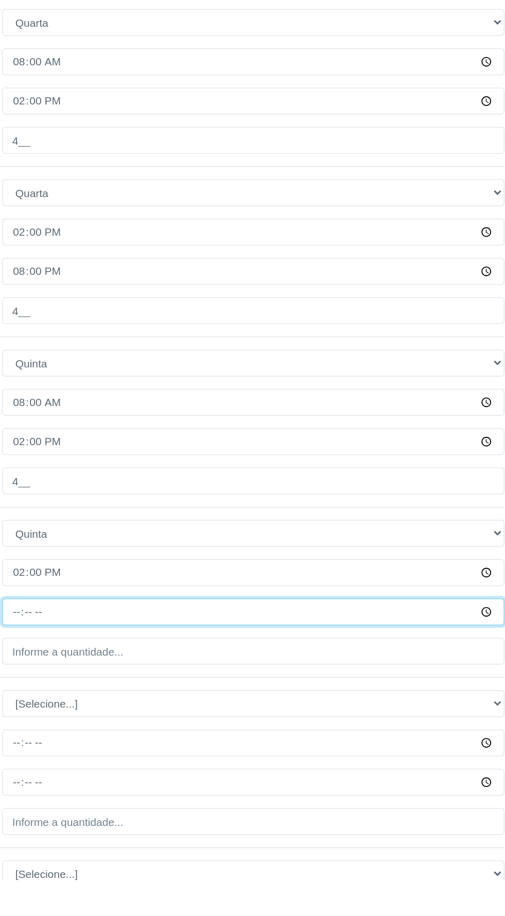
click at [271, 739] on input "Horário de Término" at bounding box center [310, 738] width 335 height 18
type input "20:00"
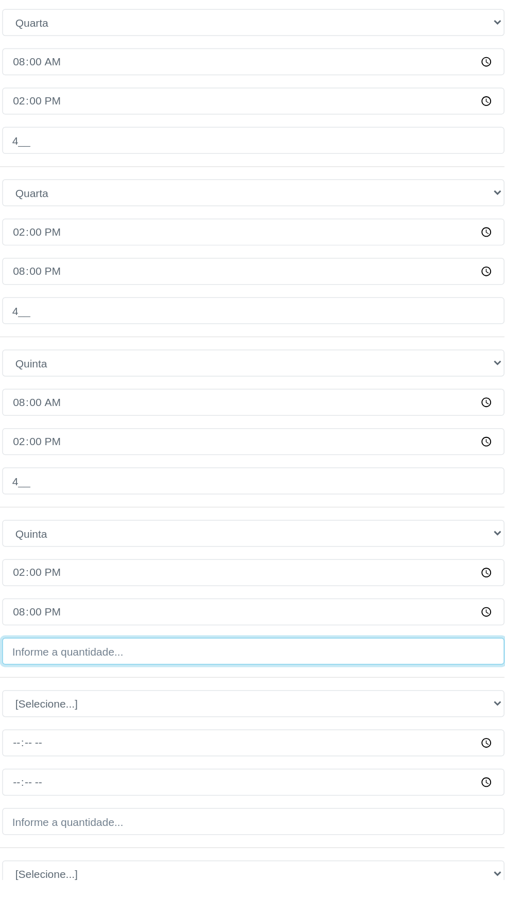
click at [246, 764] on input "Quantidade" at bounding box center [310, 764] width 335 height 18
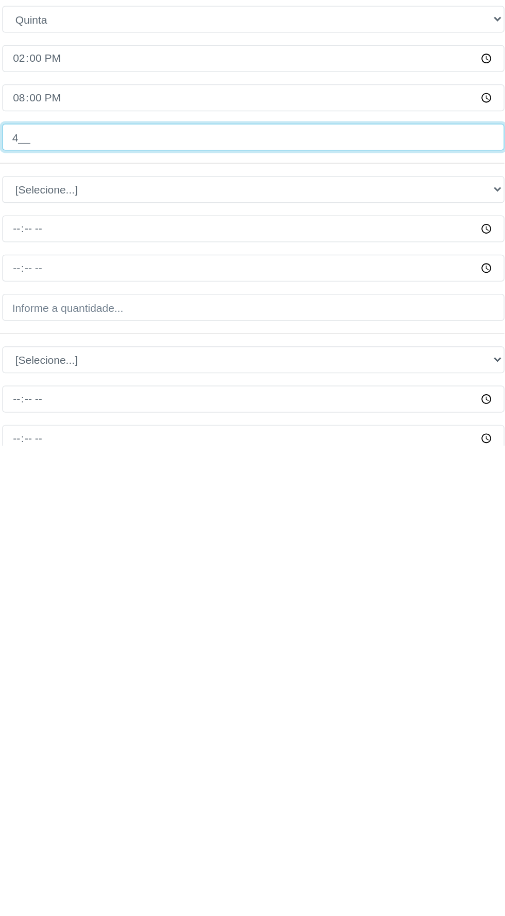
scroll to position [558, 0]
type input "4__"
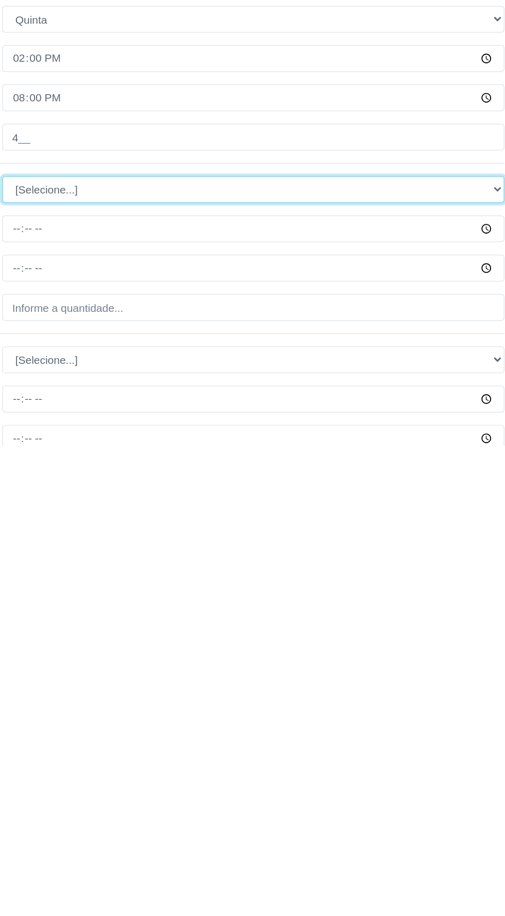
click at [160, 743] on select "[Selecione...] Segunda Terça Quarta Quinta Sexta Sábado Domingo" at bounding box center [310, 745] width 335 height 18
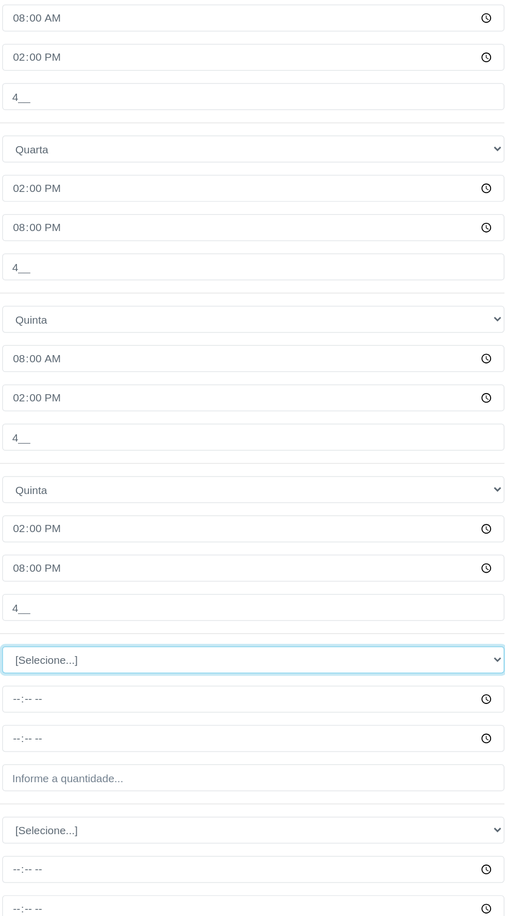
select select "5"
click at [143, 736] on select "[Selecione...] Segunda Terça Quarta Quinta Sexta Sábado Domingo" at bounding box center [310, 745] width 335 height 18
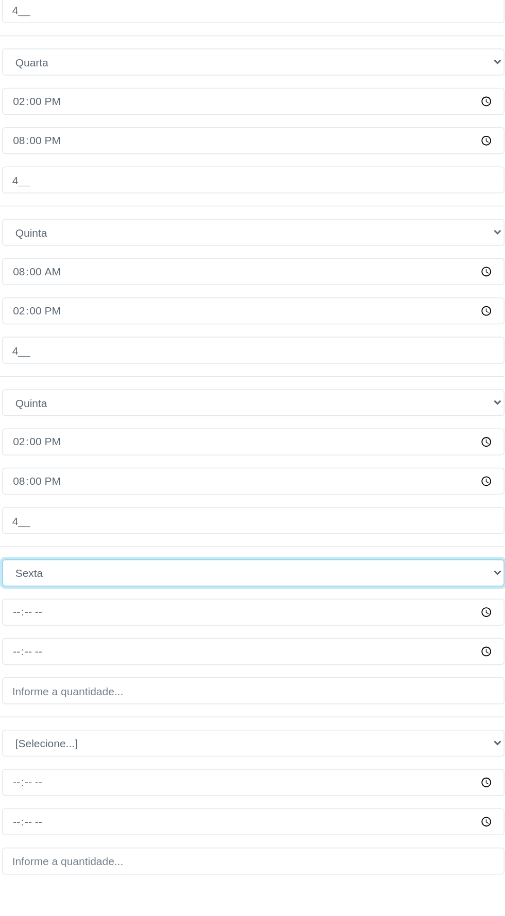
scroll to position [594, 0]
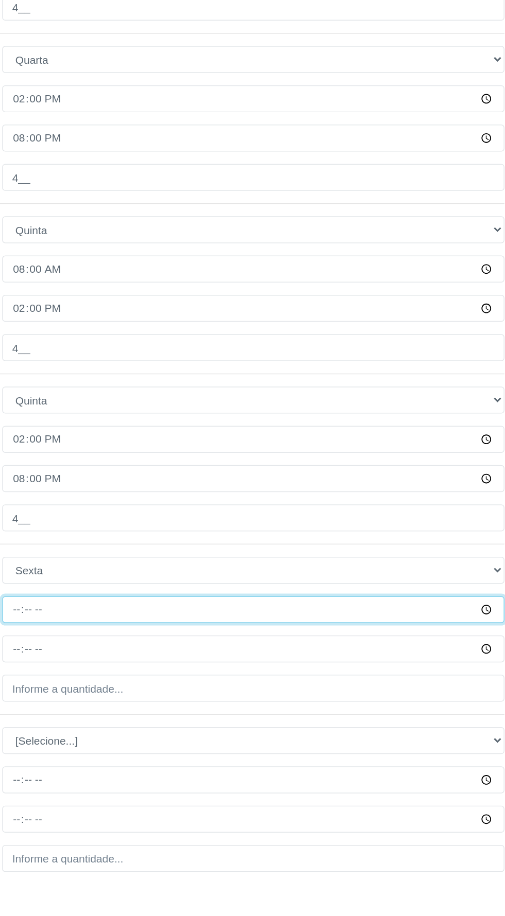
click at [272, 738] on input "Horário de Inicio" at bounding box center [310, 736] width 335 height 18
type input "08:00"
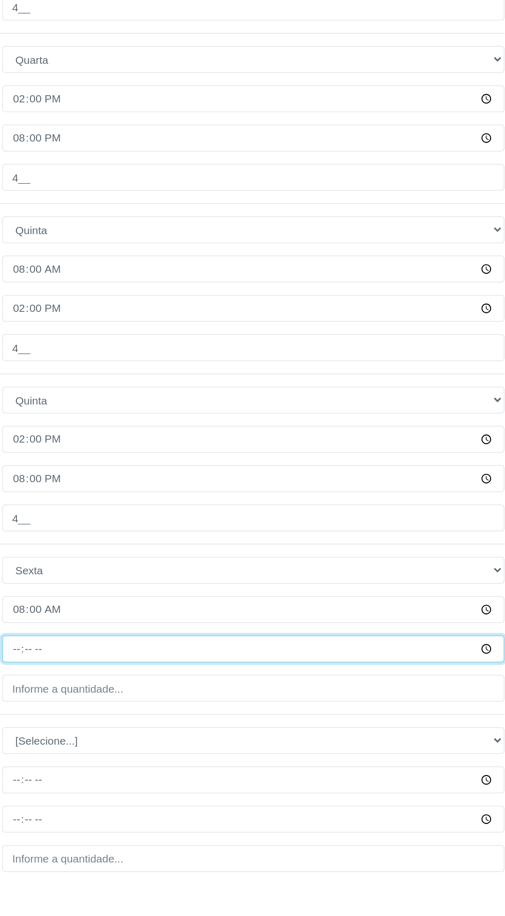
click at [213, 761] on input "Horário de Término" at bounding box center [310, 762] width 335 height 18
type input "14:00"
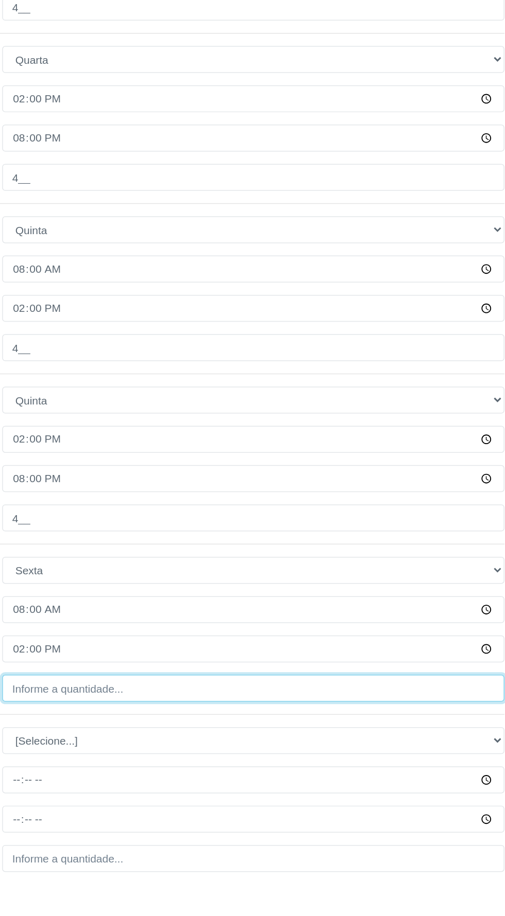
click at [248, 787] on input "Quantidade" at bounding box center [310, 788] width 335 height 18
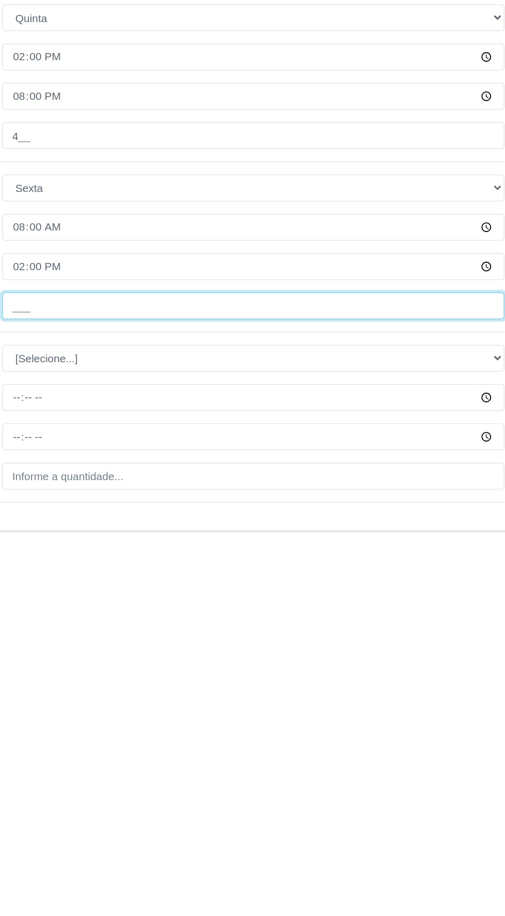
scroll to position [617, 0]
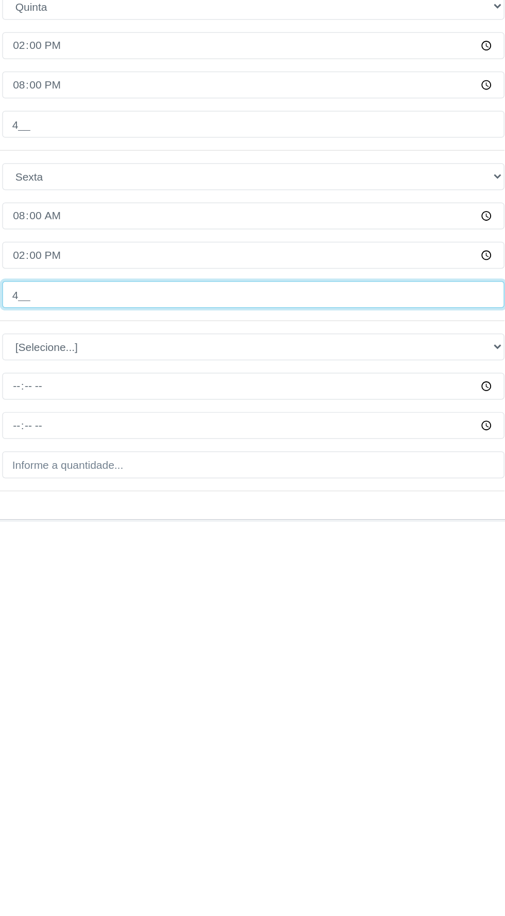
type input "4__"
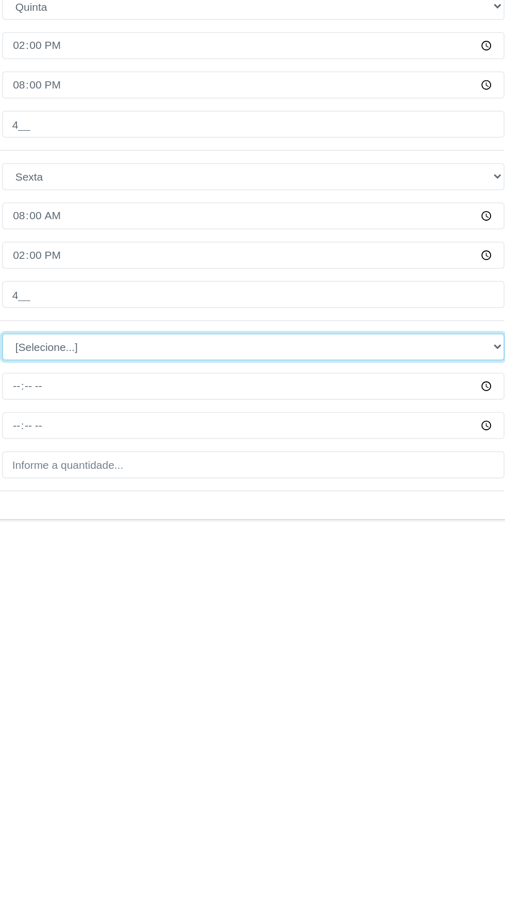
click at [163, 796] on select "[Selecione...] Segunda Terça Quarta Quinta Sexta Sábado Domingo" at bounding box center [310, 800] width 335 height 18
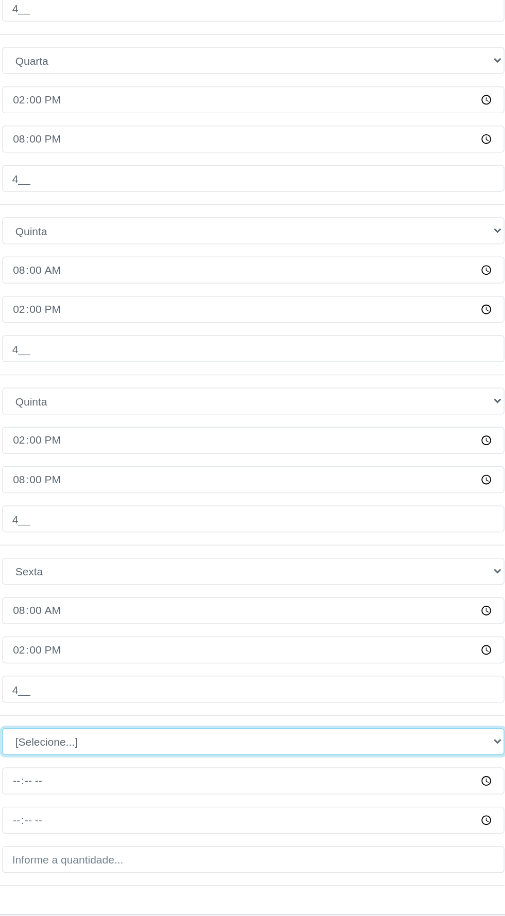
select select "6"
click at [143, 791] on select "[Selecione...] Segunda Terça Quarta Quinta Sexta Sábado Domingo" at bounding box center [310, 800] width 335 height 18
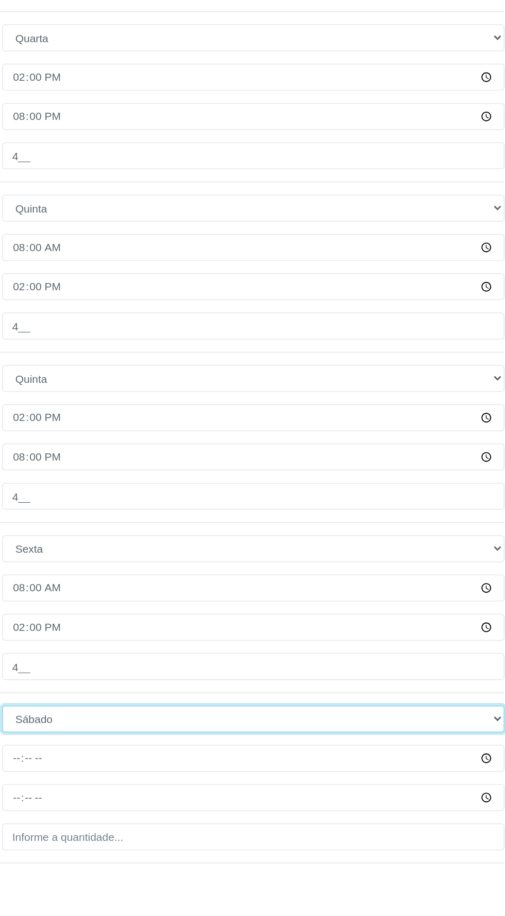
scroll to position [608, 0]
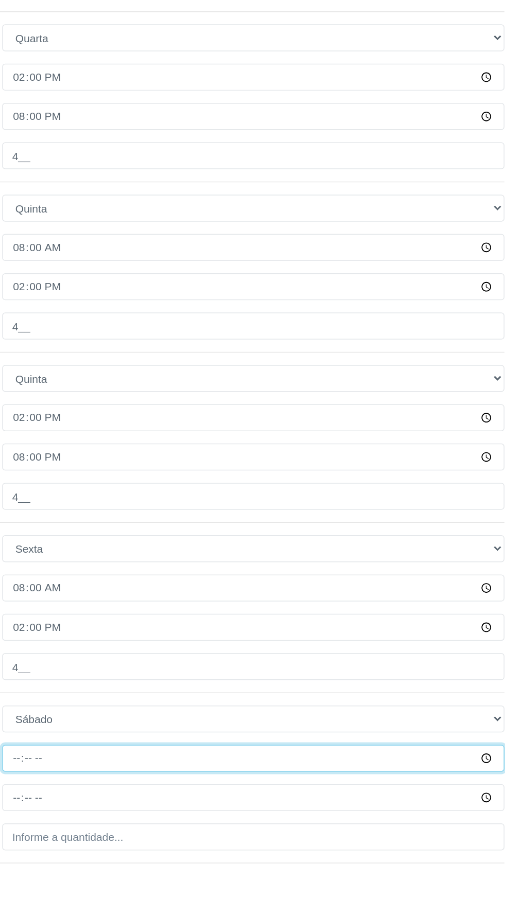
click at [233, 833] on input "Horário de Inicio" at bounding box center [310, 835] width 335 height 18
type input "08:00"
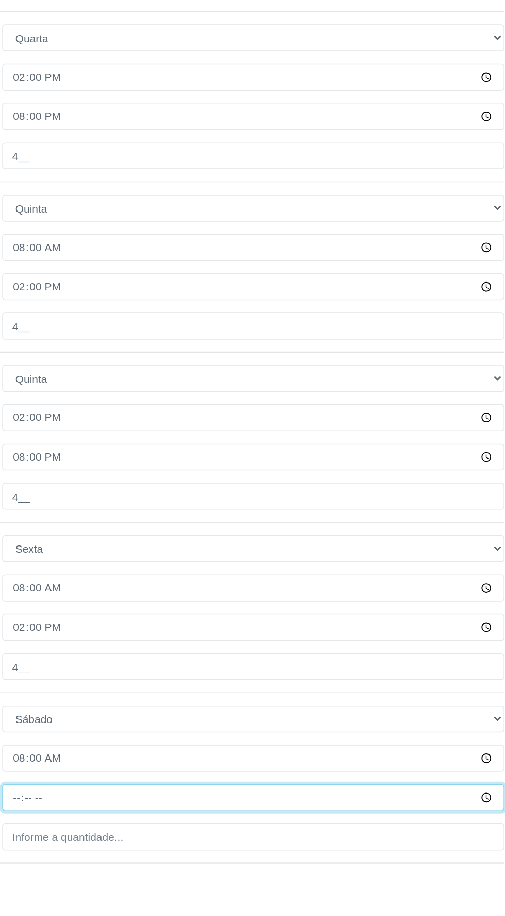
click at [222, 862] on input "Horário de Término" at bounding box center [310, 862] width 335 height 18
type input "14:00"
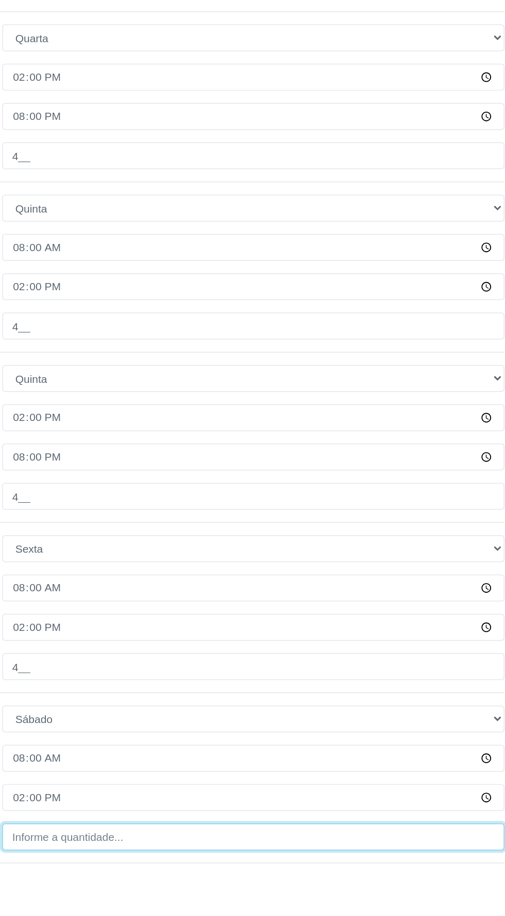
click at [251, 884] on input "Quantidade" at bounding box center [310, 888] width 335 height 18
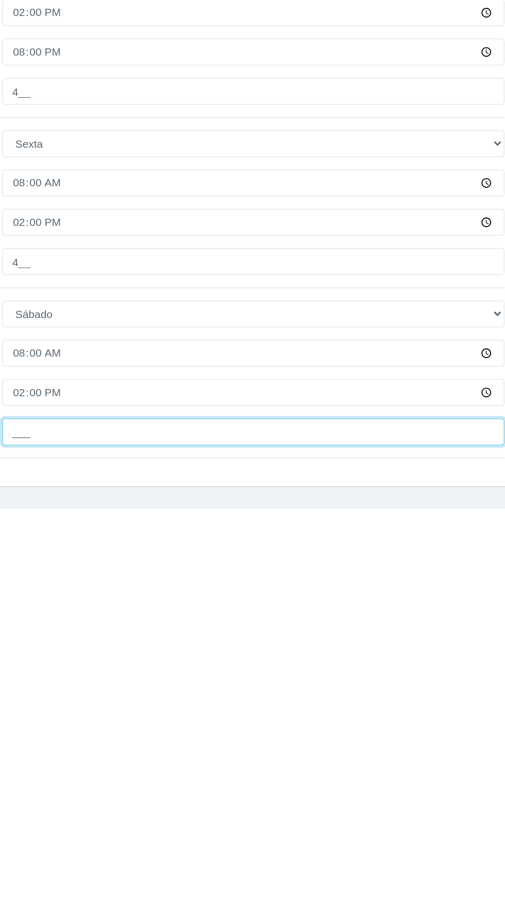
scroll to position [633, 0]
type input "4__"
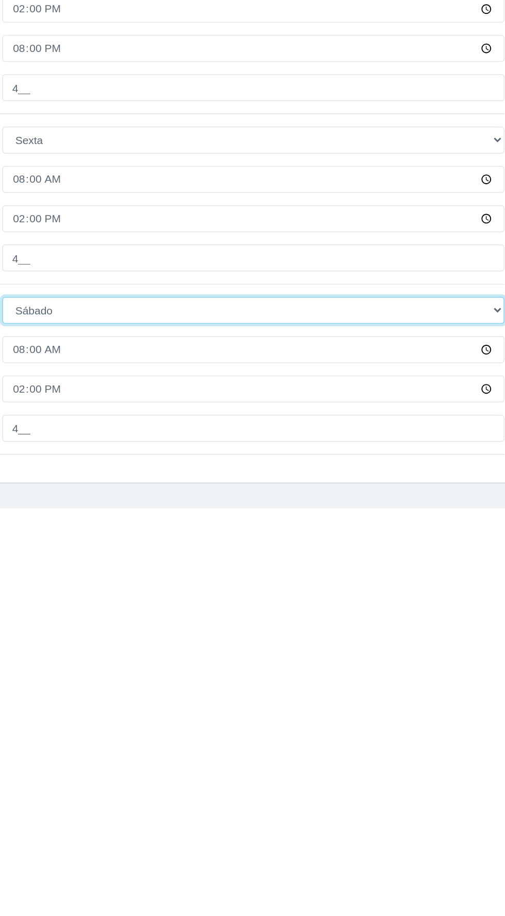
click at [160, 781] on select "[Selecione...] Segunda Terça Quarta Quinta Sexta Sábado Domingo" at bounding box center [310, 784] width 335 height 18
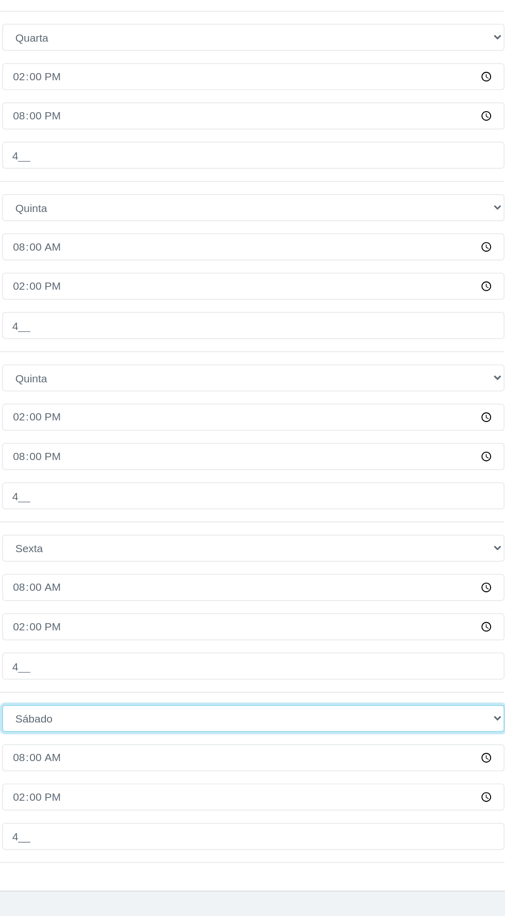
select select "5"
click at [143, 775] on select "[Selecione...] Segunda Terça Quarta Quinta Sexta Sábado Domingo" at bounding box center [310, 784] width 335 height 18
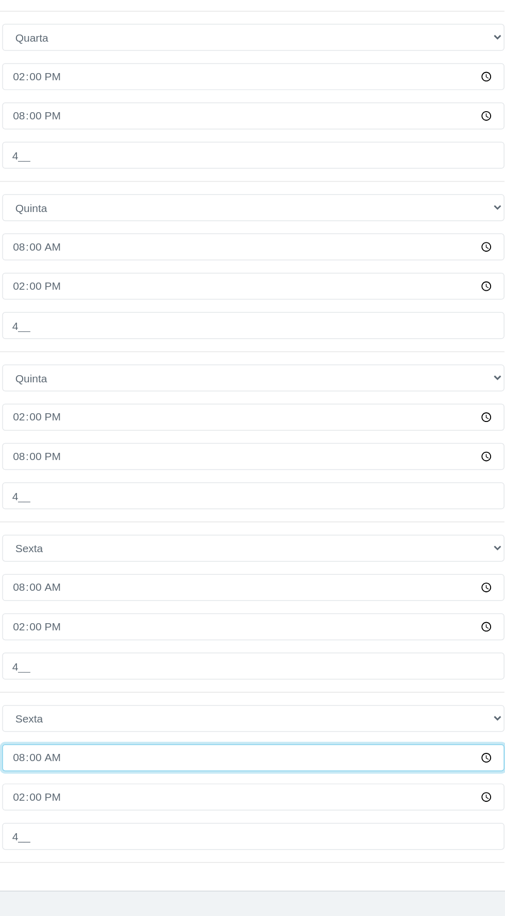
click at [180, 812] on input "08:00" at bounding box center [310, 811] width 335 height 18
type input "14:00"
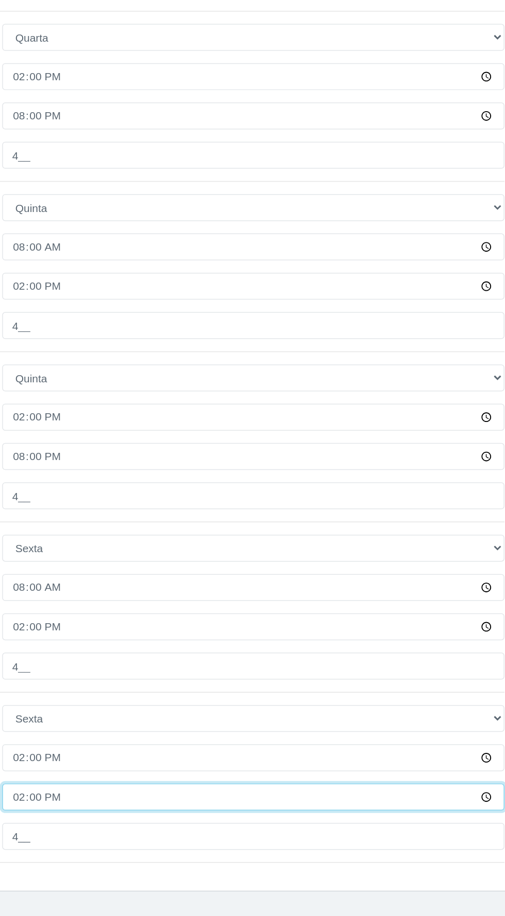
click at [201, 833] on input "14:00" at bounding box center [310, 837] width 335 height 18
type input "20:00"
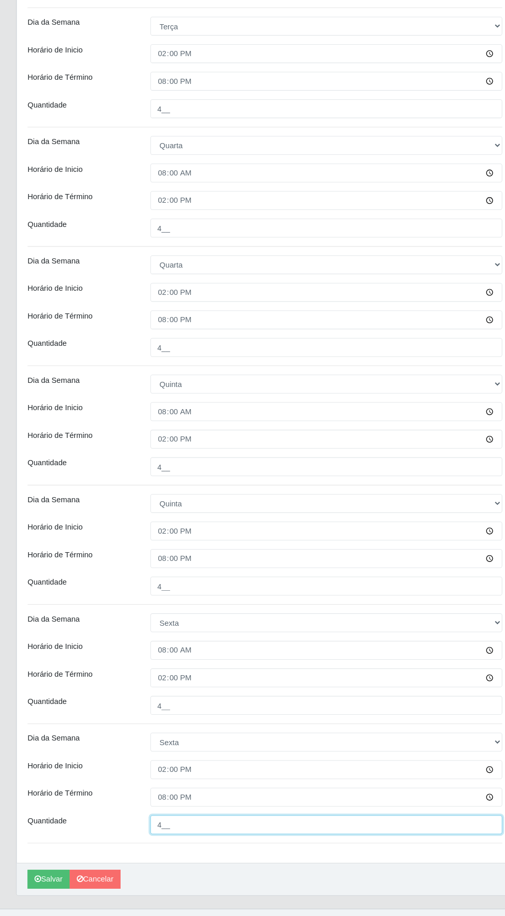
scroll to position [679, 0]
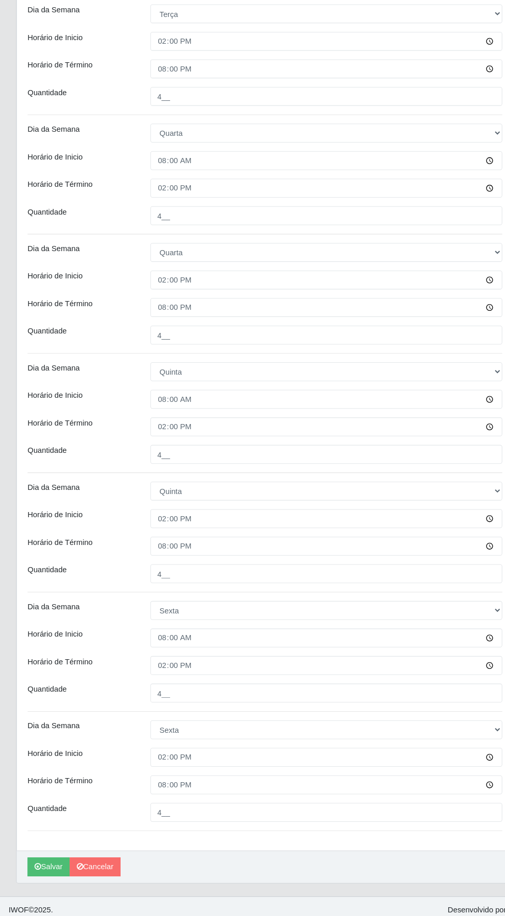
click at [296, 869] on div "[PERSON_NAME]" at bounding box center [252, 868] width 473 height 31
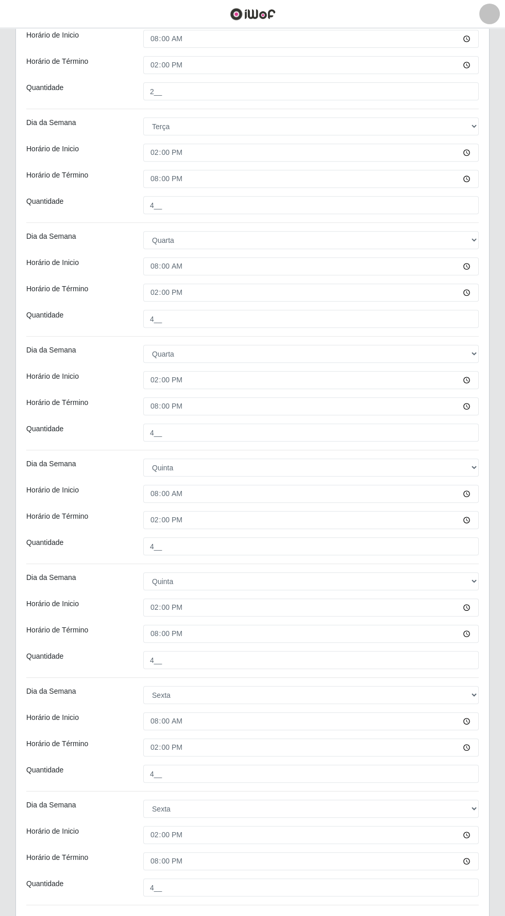
scroll to position [608, 0]
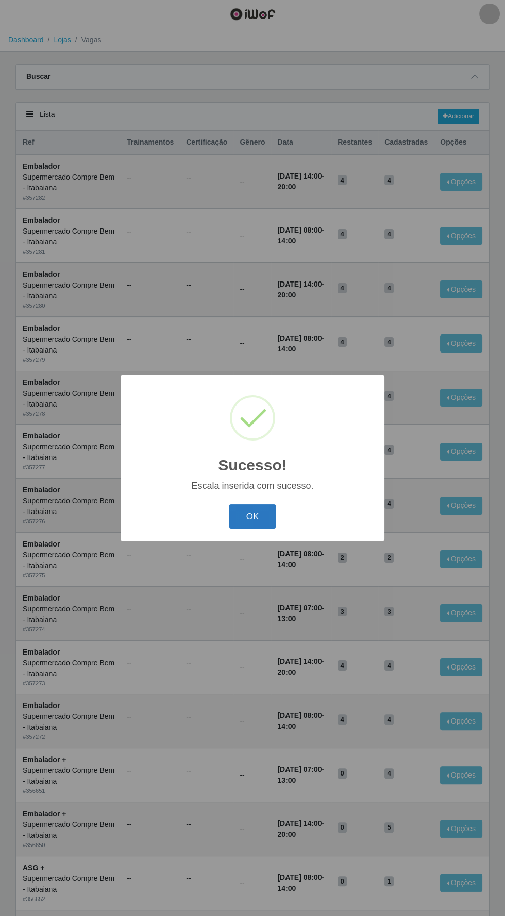
click at [269, 529] on button "OK" at bounding box center [253, 517] width 48 height 24
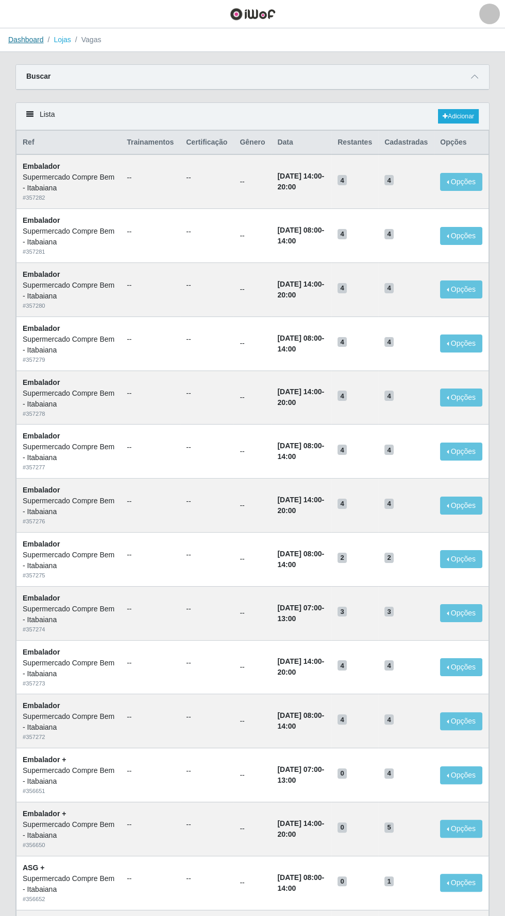
click at [26, 36] on link "Dashboard" at bounding box center [26, 40] width 36 height 8
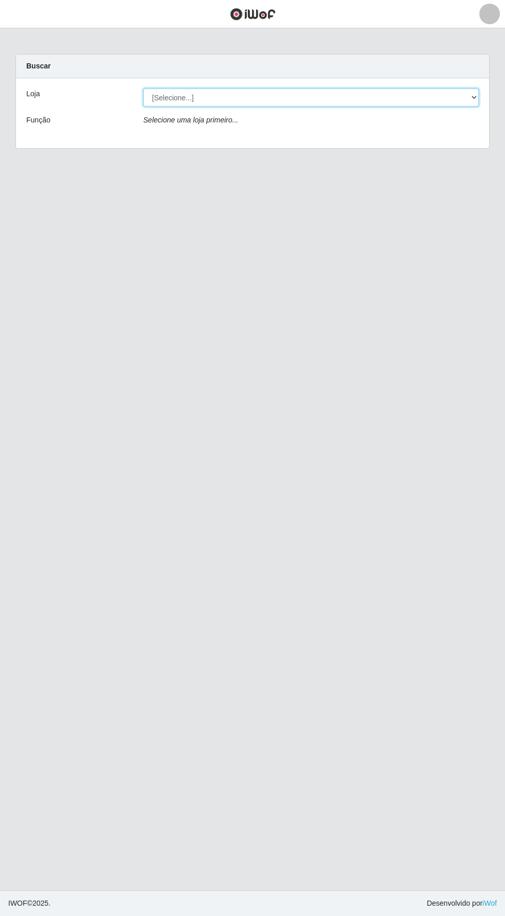
click at [175, 97] on select "[Selecione...] Supermercado Compre Bem - Itabaiana" at bounding box center [310, 98] width 335 height 18
select select "264"
click at [143, 89] on select "[Selecione...] Supermercado Compre Bem - Itabaiana" at bounding box center [310, 98] width 335 height 18
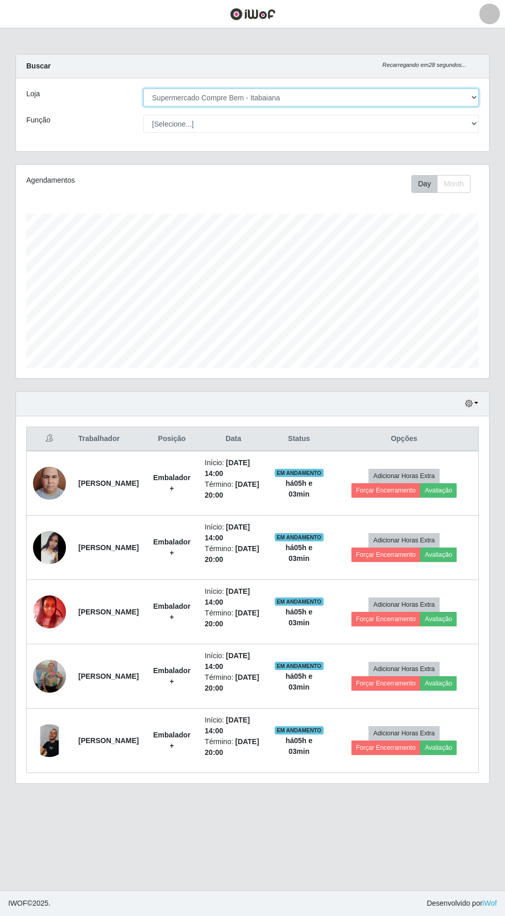
scroll to position [213, 473]
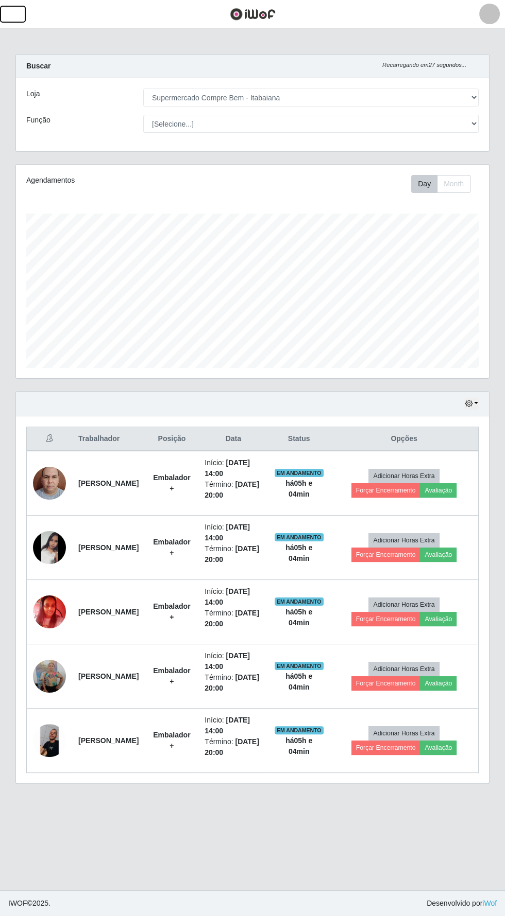
click at [20, 15] on button "button" at bounding box center [13, 14] width 26 height 17
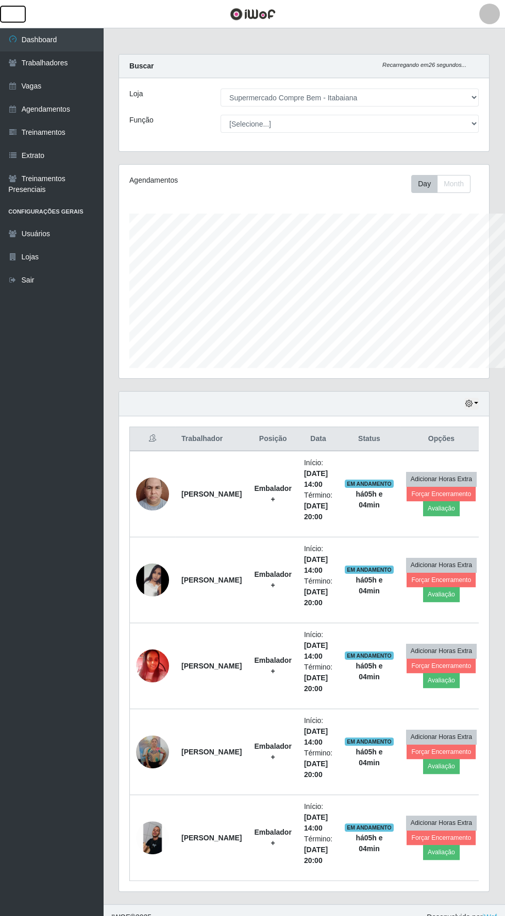
scroll to position [514633, 514476]
click at [30, 86] on link "Vagas" at bounding box center [51, 86] width 103 height 23
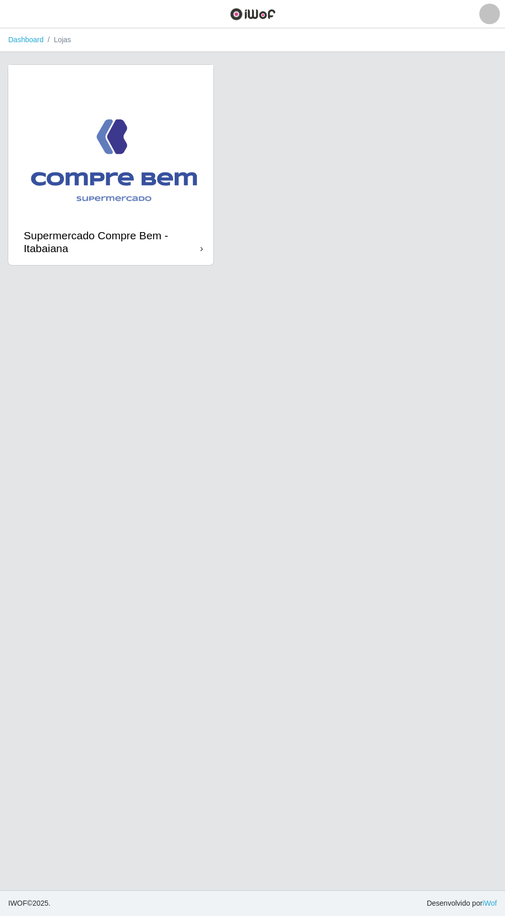
click at [85, 152] on img at bounding box center [110, 142] width 205 height 154
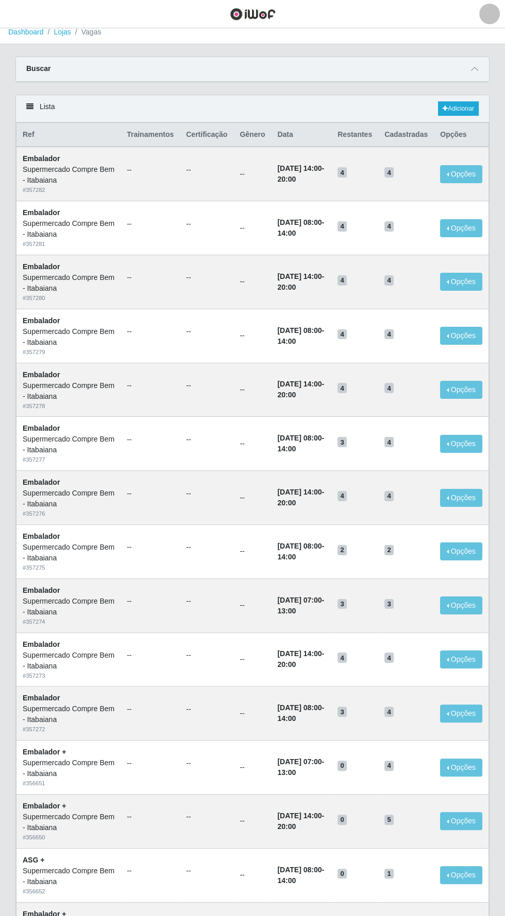
scroll to position [39, 0]
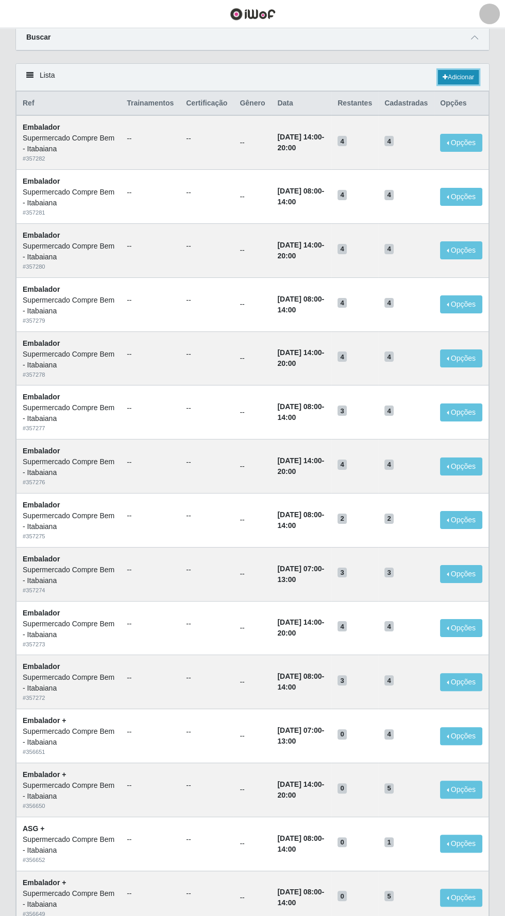
click at [458, 74] on link "Adicionar" at bounding box center [458, 77] width 41 height 14
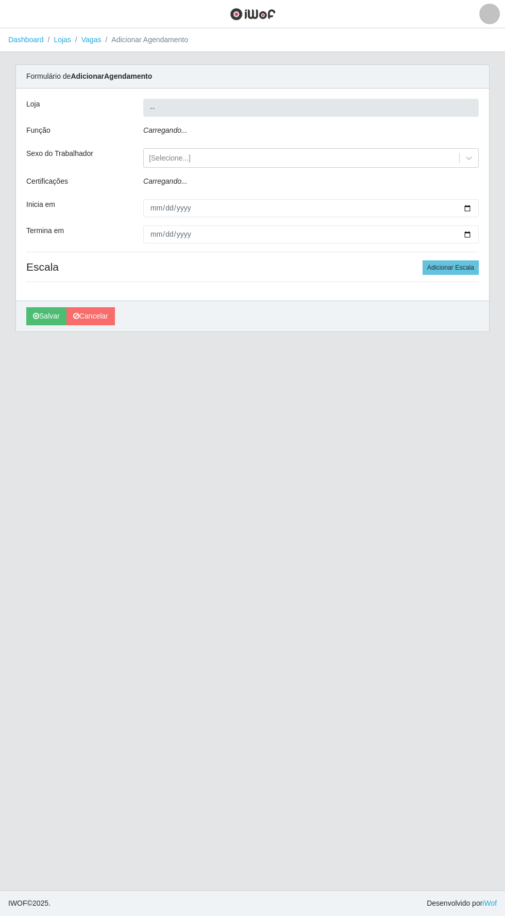
type input "Supermercado Compre Bem - Itabaiana"
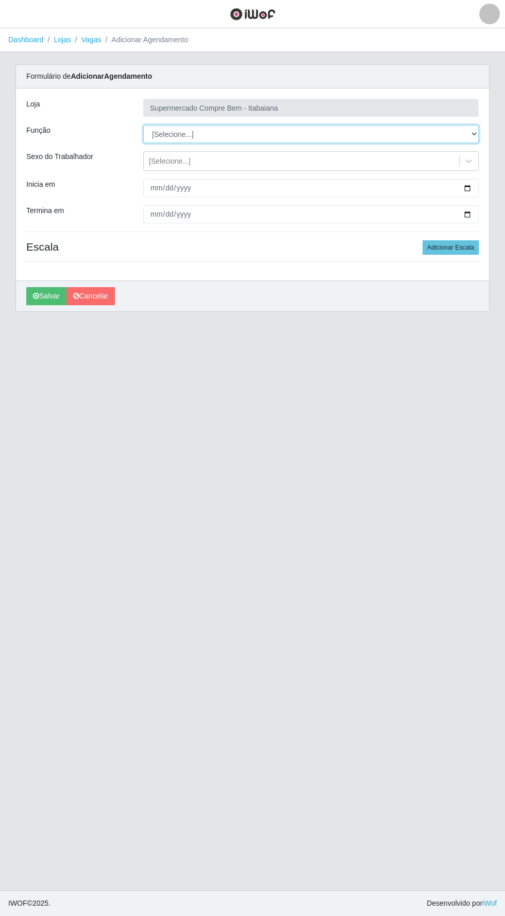
click at [175, 133] on select "[Selecione...] ASG ASG + ASG ++ Auxiliar de Estacionamento Auxiliar de Estacion…" at bounding box center [310, 134] width 335 height 18
select select "70"
click at [143, 125] on select "[Selecione...] ASG ASG + ASG ++ Auxiliar de Estacionamento Auxiliar de Estacion…" at bounding box center [310, 134] width 335 height 18
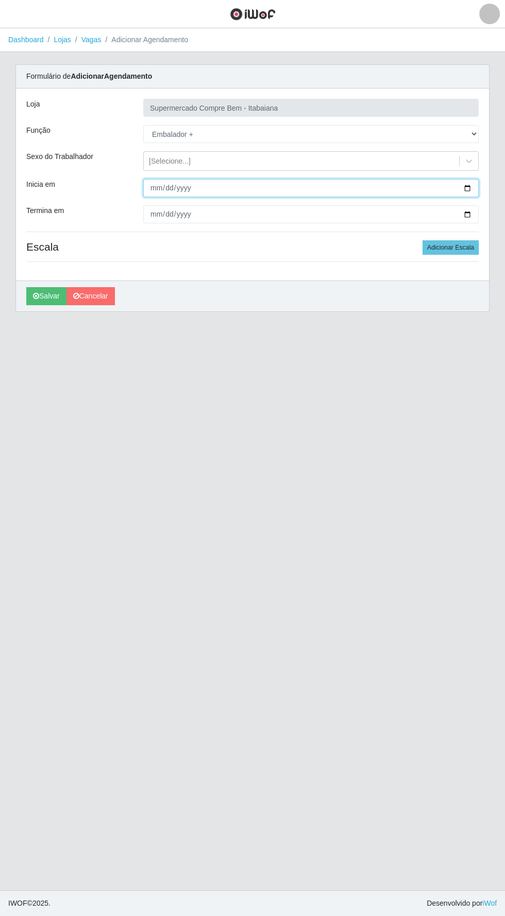
click at [157, 190] on input "Inicia em" at bounding box center [310, 188] width 335 height 18
type input "[DATE]"
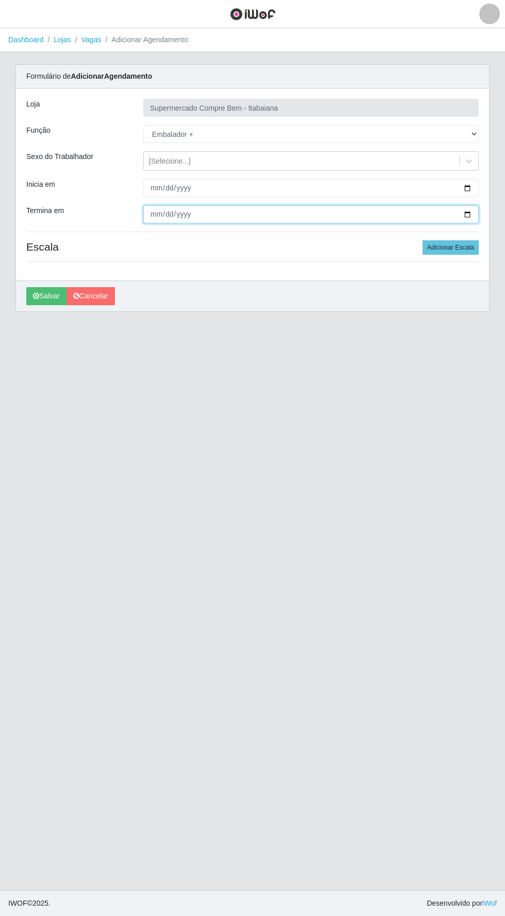
click at [175, 211] on input "Termina em" at bounding box center [310, 214] width 335 height 18
type input "[DATE]"
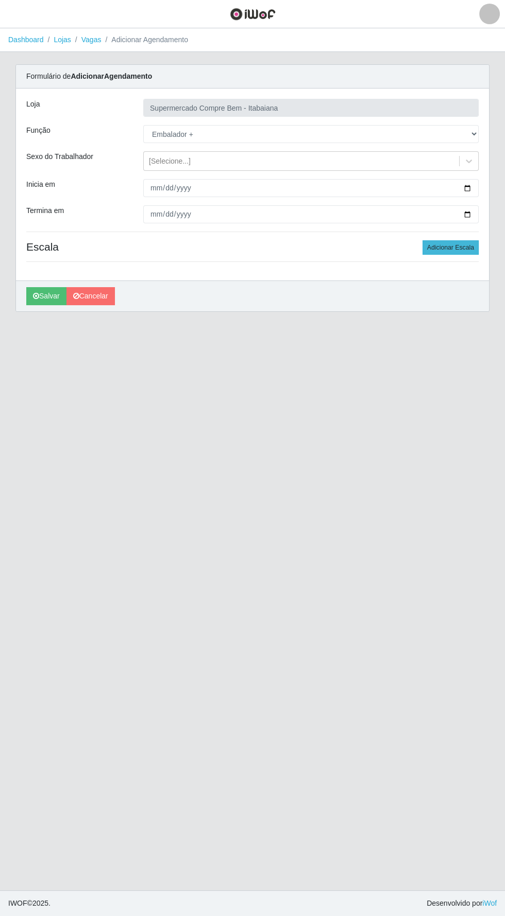
click at [453, 247] on button "Adicionar Escala" at bounding box center [450, 247] width 56 height 14
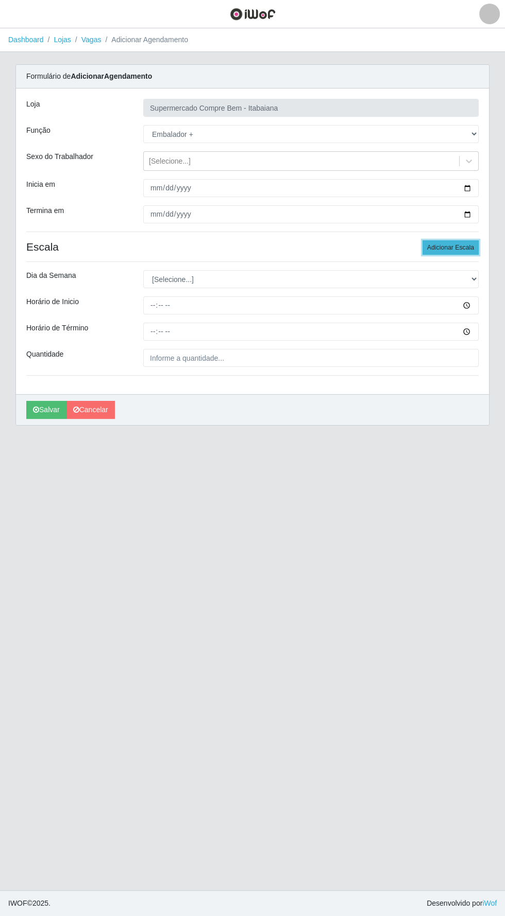
click at [448, 248] on button "Adicionar Escala" at bounding box center [450, 247] width 56 height 14
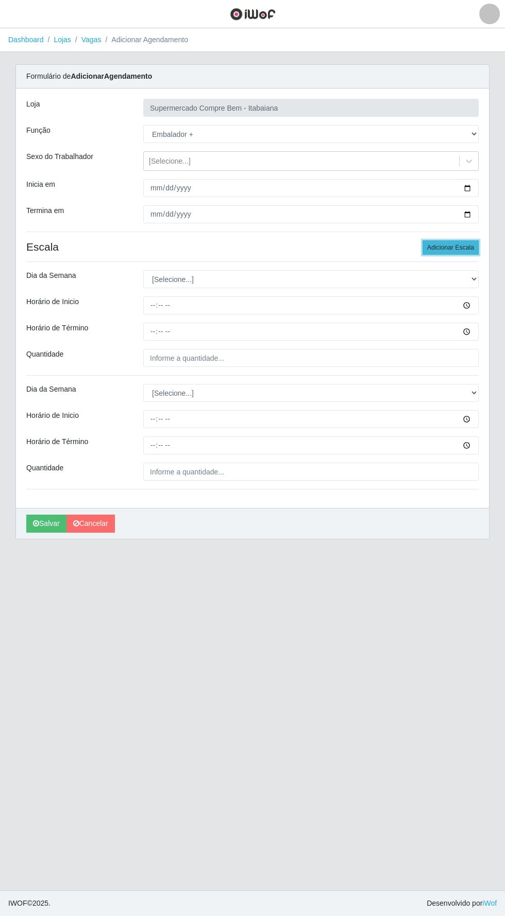
click at [438, 244] on button "Adicionar Escala" at bounding box center [450, 247] width 56 height 14
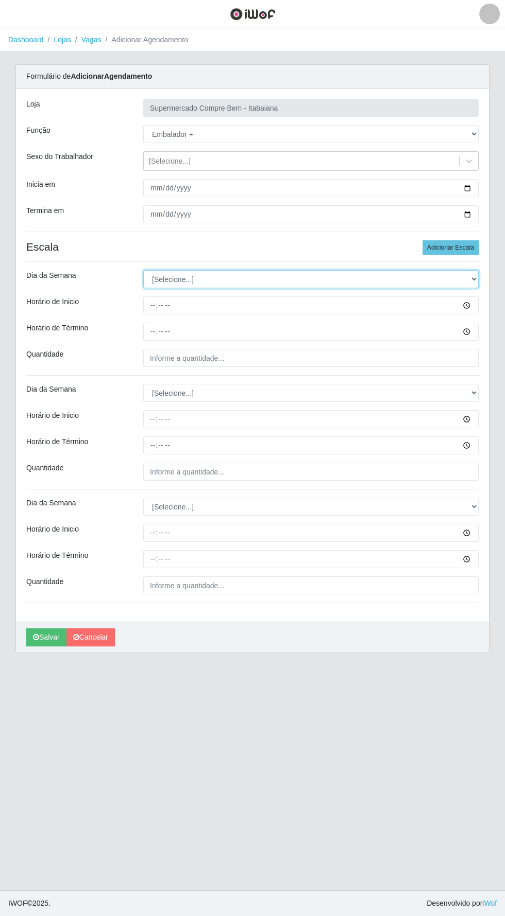
click at [218, 281] on select "[Selecione...] Segunda Terça Quarta Quinta Sexta Sábado Domingo" at bounding box center [310, 279] width 335 height 18
select select "6"
click at [143, 270] on select "[Selecione...] Segunda Terça Quarta Quinta Sexta Sábado Domingo" at bounding box center [310, 279] width 335 height 18
click at [194, 305] on input "Horário de Inicio" at bounding box center [310, 306] width 335 height 18
type input "08:00"
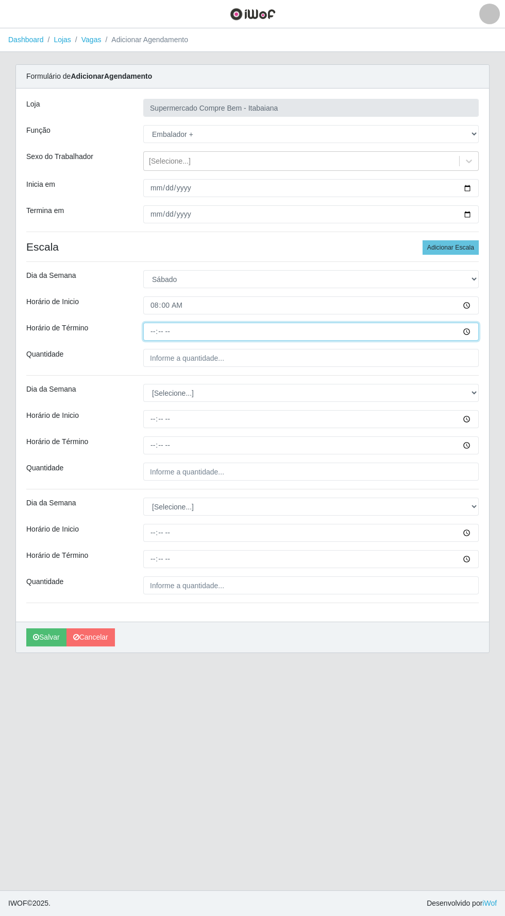
click at [215, 332] on input "Horário de Término" at bounding box center [310, 332] width 335 height 18
type input "14:00"
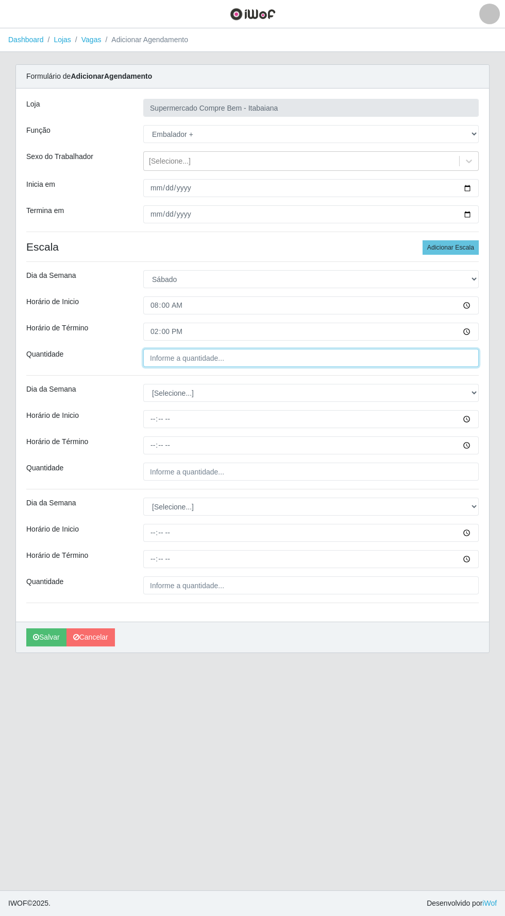
click at [201, 357] on input "Quantidade" at bounding box center [310, 358] width 335 height 18
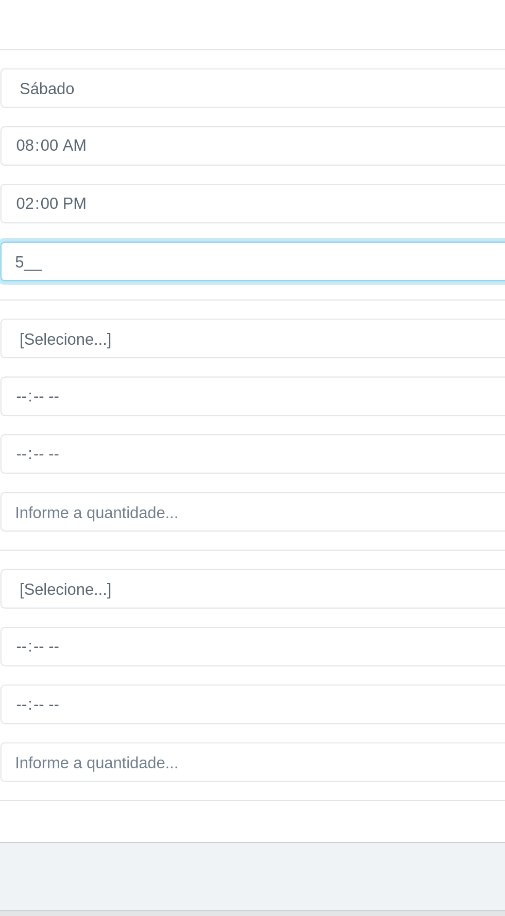
type input "5__"
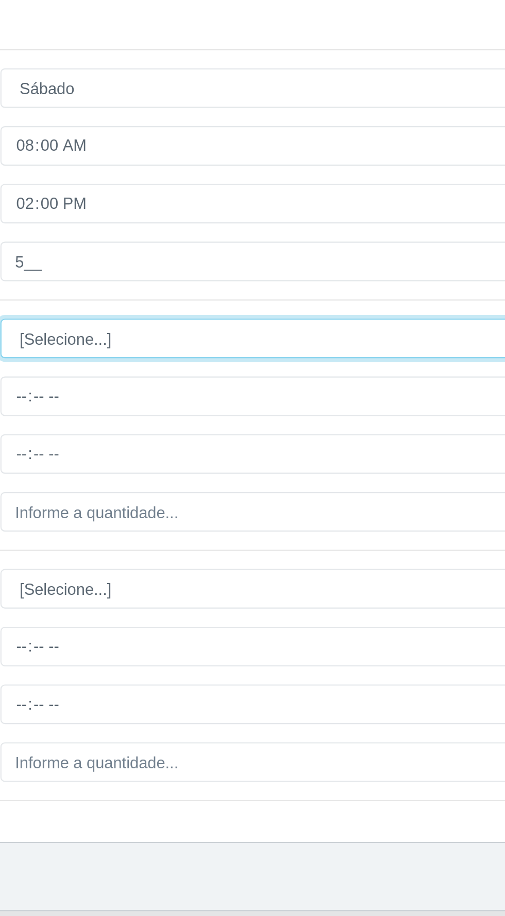
click at [223, 392] on select "[Selecione...] Segunda Terça Quarta Quinta Sexta Sábado Domingo" at bounding box center [310, 393] width 335 height 18
select select "6"
click at [143, 384] on select "[Selecione...] Segunda Terça Quarta Quinta Sexta Sábado Domingo" at bounding box center [310, 393] width 335 height 18
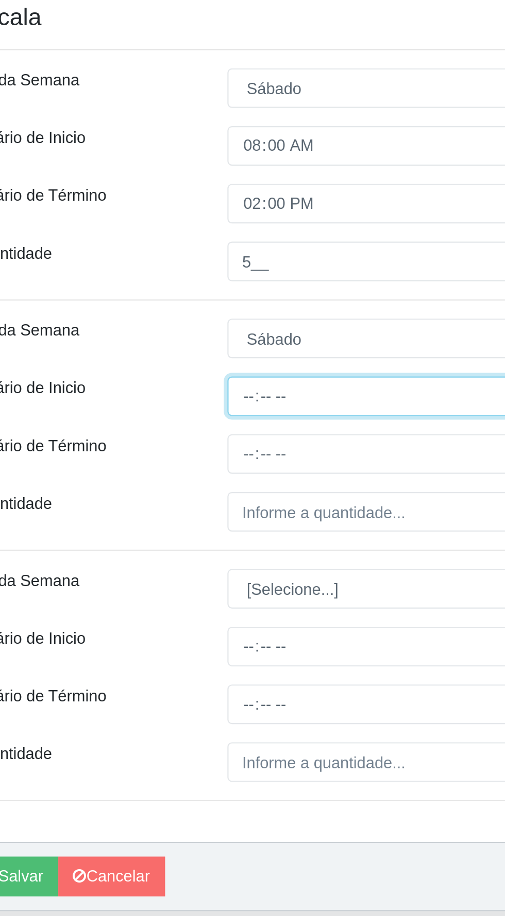
click at [169, 418] on input "Horário de Inicio" at bounding box center [310, 419] width 335 height 18
type input "14:00"
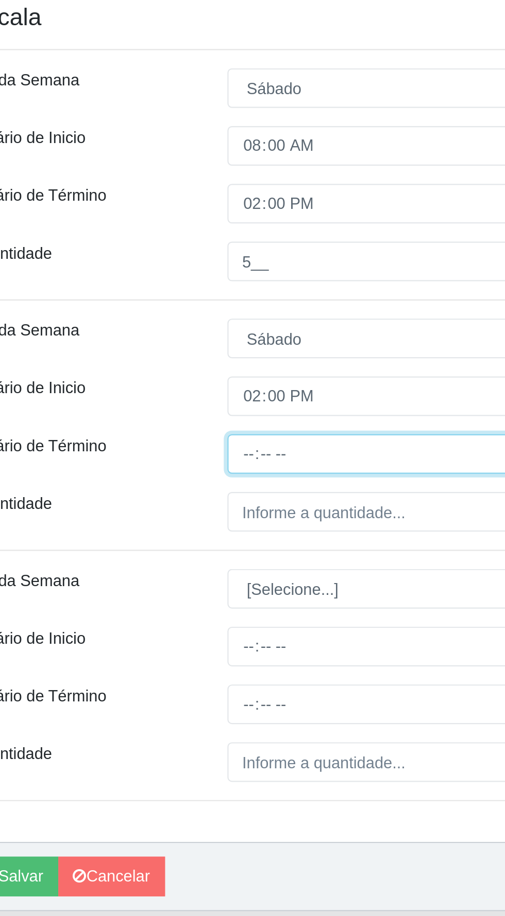
click at [162, 446] on input "Horário de Término" at bounding box center [310, 446] width 335 height 18
type input "20:00"
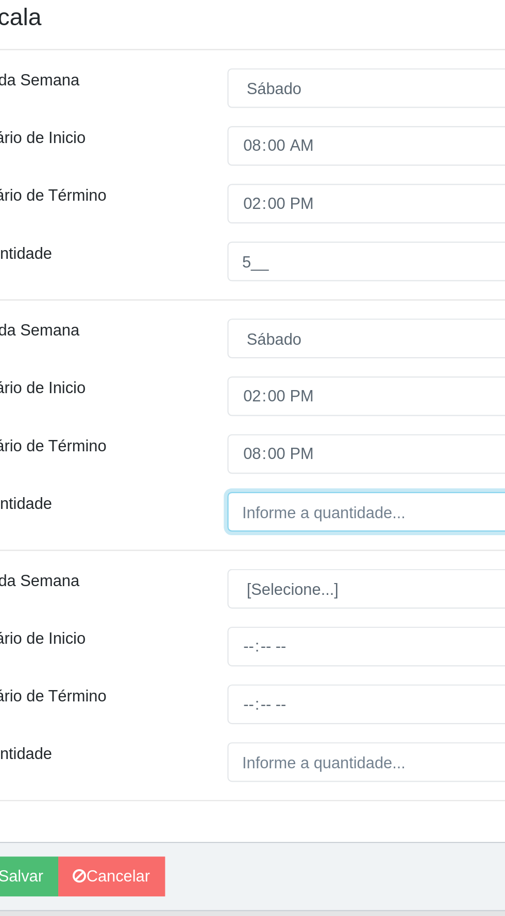
click at [192, 469] on input "Quantidade" at bounding box center [310, 472] width 335 height 18
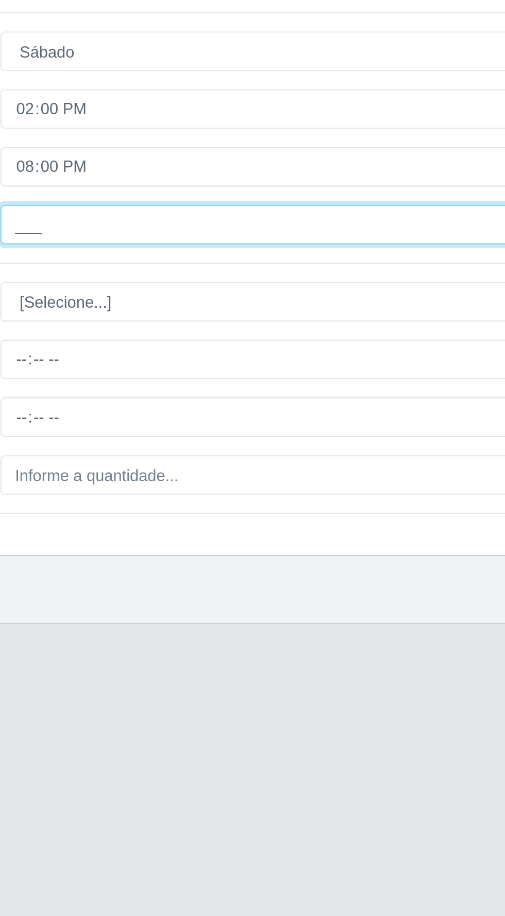
type input "4__"
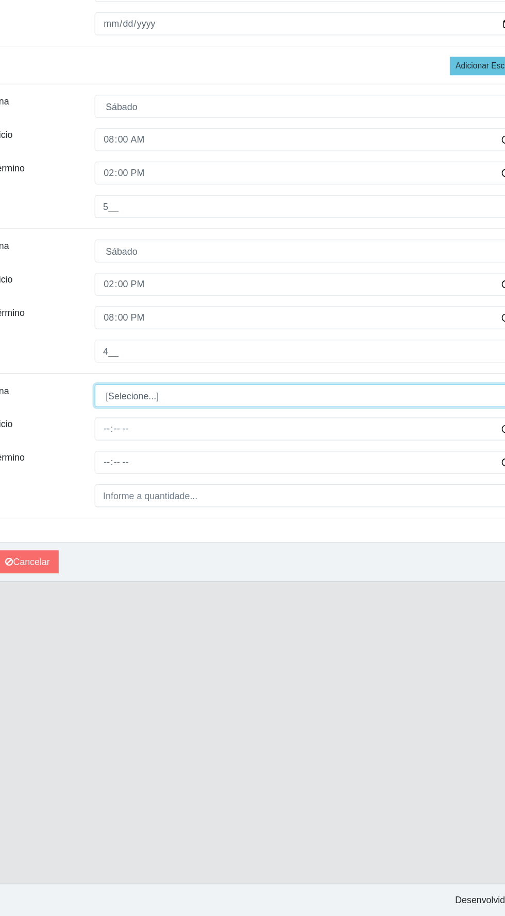
click at [231, 506] on select "[Selecione...] Segunda Terça Quarta Quinta Sexta Sábado Domingo" at bounding box center [310, 507] width 335 height 18
select select "0"
click at [143, 498] on select "[Selecione...] Segunda Terça Quarta Quinta Sexta Sábado Domingo" at bounding box center [310, 507] width 335 height 18
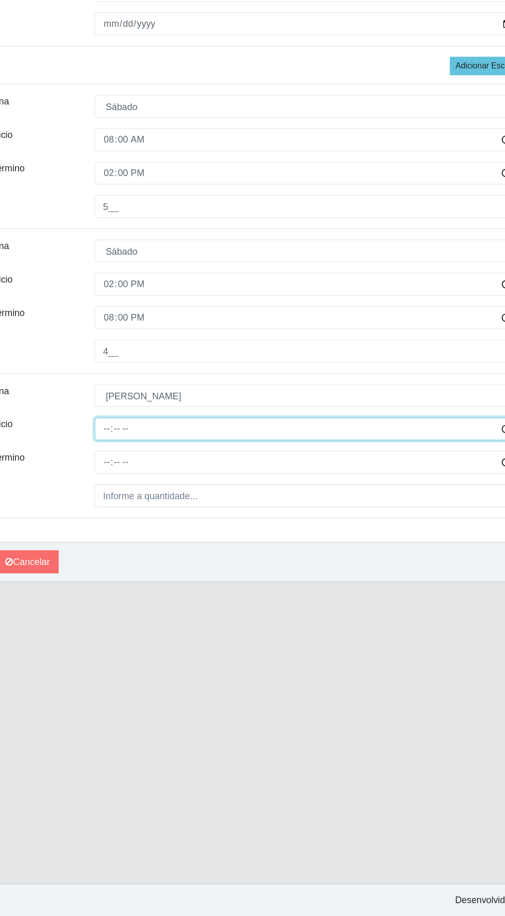
click at [199, 528] on input "Horário de Inicio" at bounding box center [310, 533] width 335 height 18
type input "07:00"
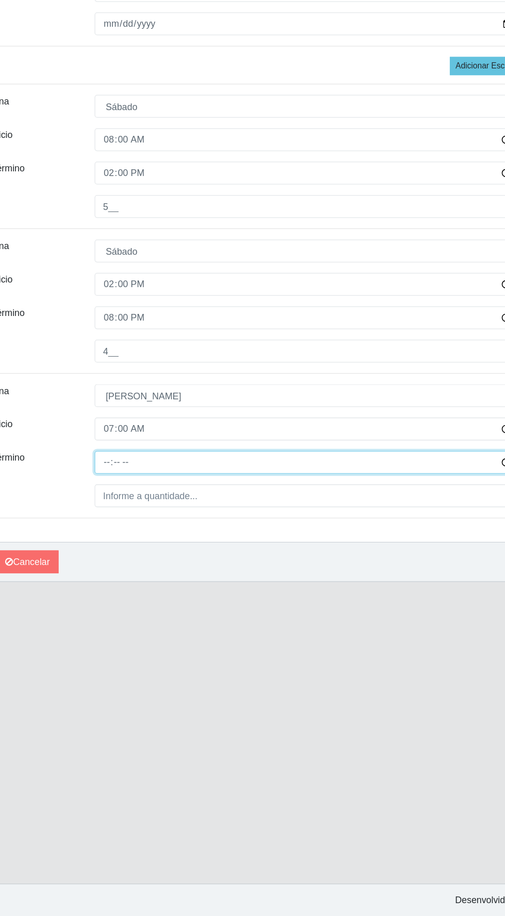
click at [201, 554] on input "Horário de Término" at bounding box center [310, 559] width 335 height 18
type input "13:00"
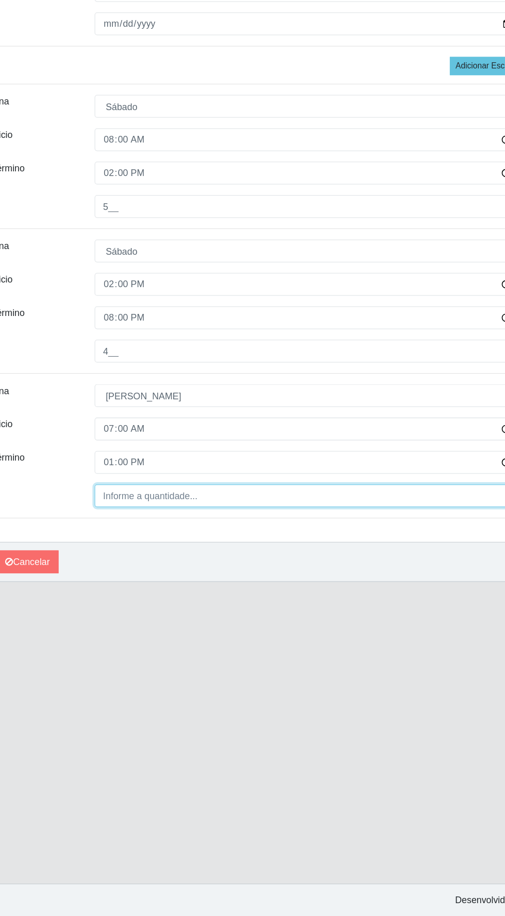
click at [189, 584] on input "Quantidade" at bounding box center [310, 586] width 335 height 18
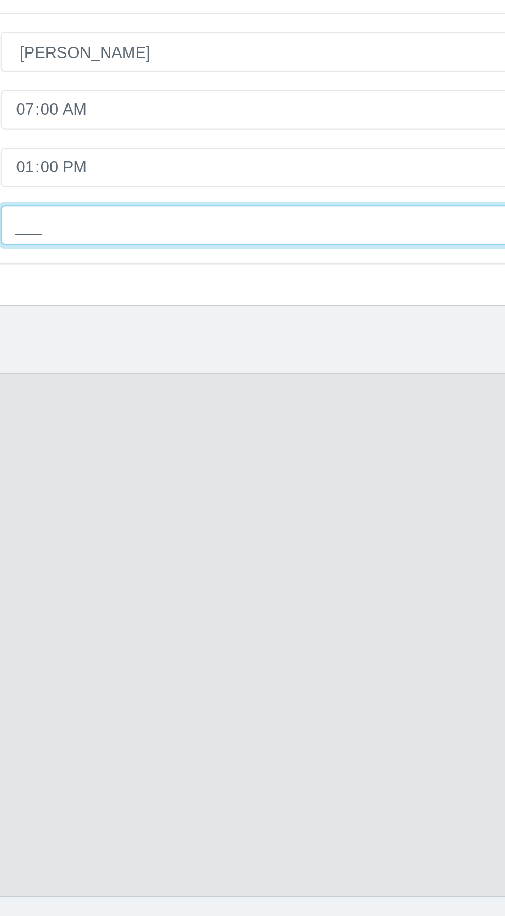
type input "4__"
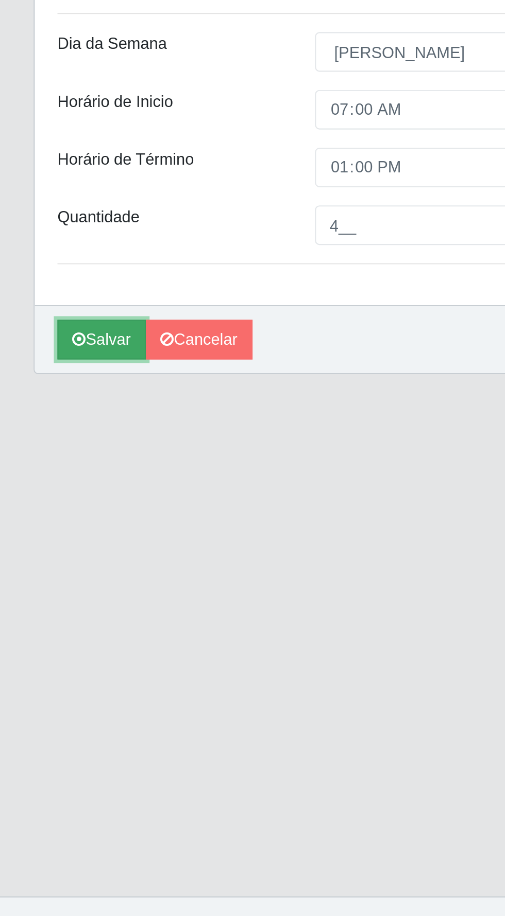
click at [42, 636] on button "Salvar" at bounding box center [46, 638] width 40 height 18
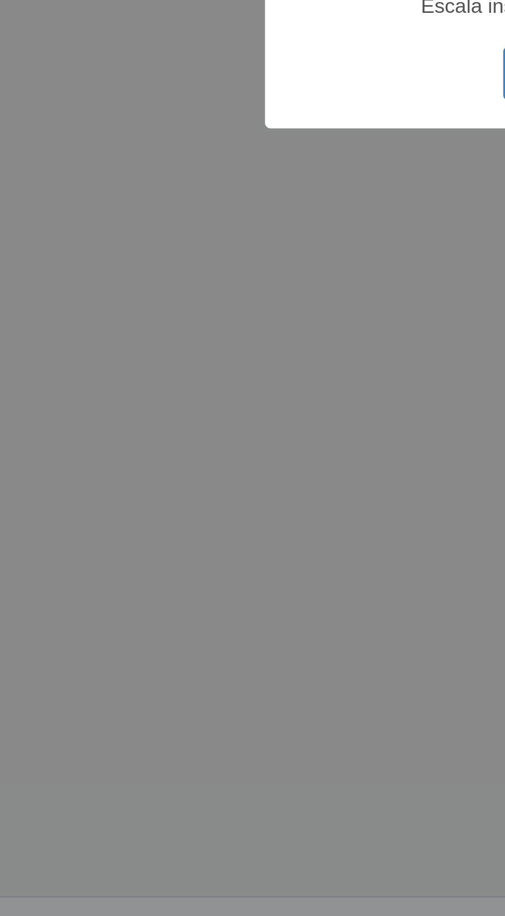
scroll to position [39, 0]
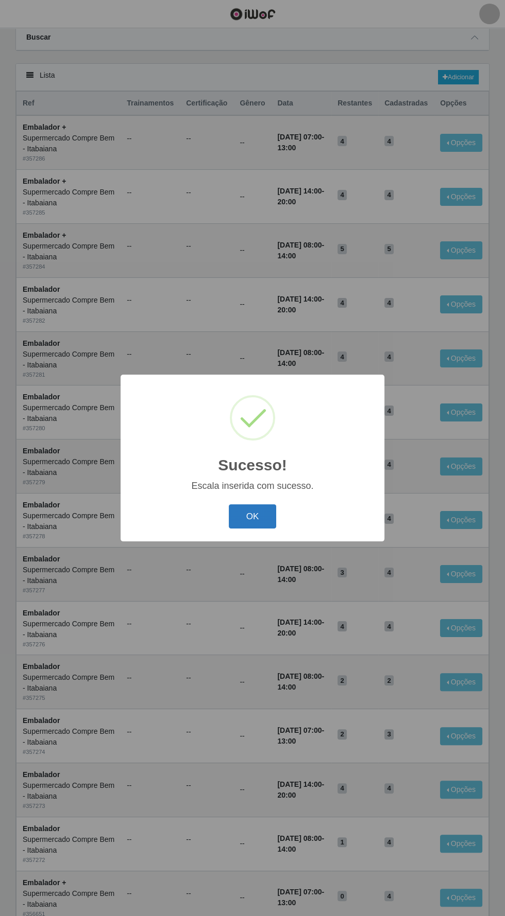
click at [252, 512] on button "OK" at bounding box center [253, 517] width 48 height 24
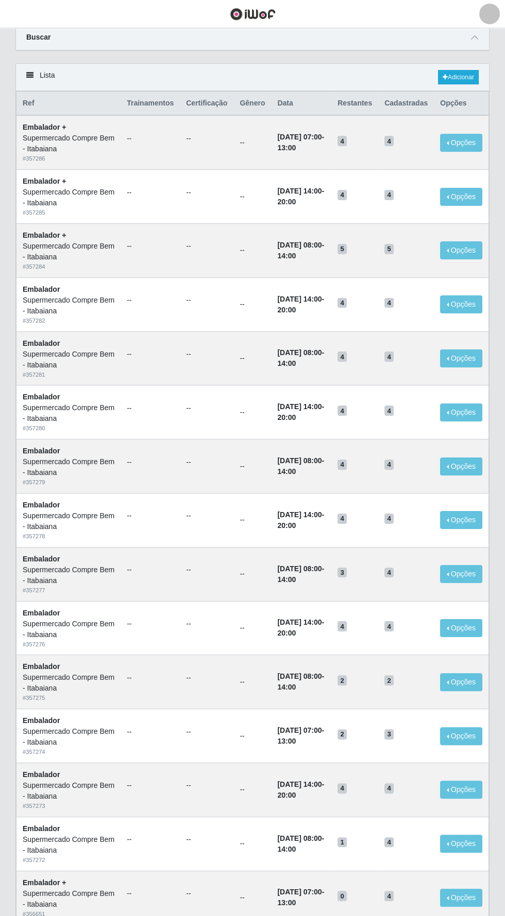
scroll to position [0, 0]
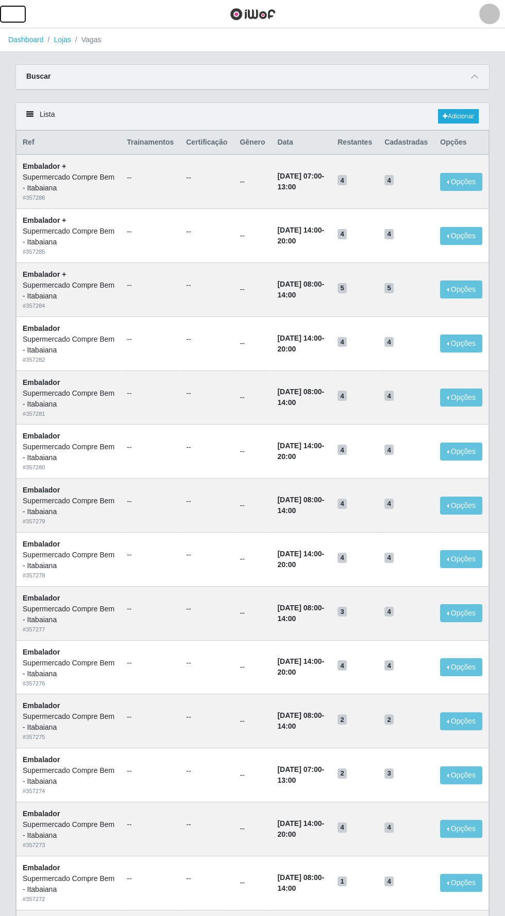
click at [19, 12] on span "button" at bounding box center [12, 14] width 13 height 12
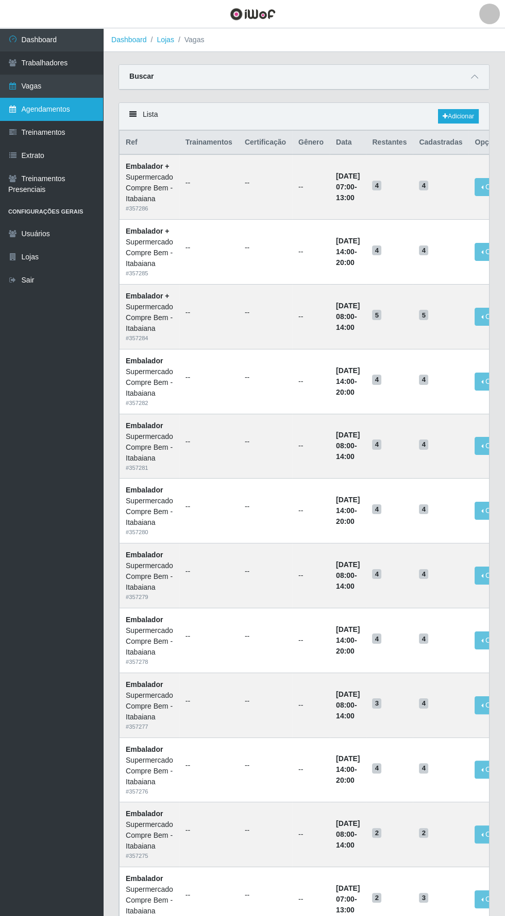
click at [35, 109] on link "Agendamentos" at bounding box center [51, 109] width 103 height 23
